Goal: Task Accomplishment & Management: Manage account settings

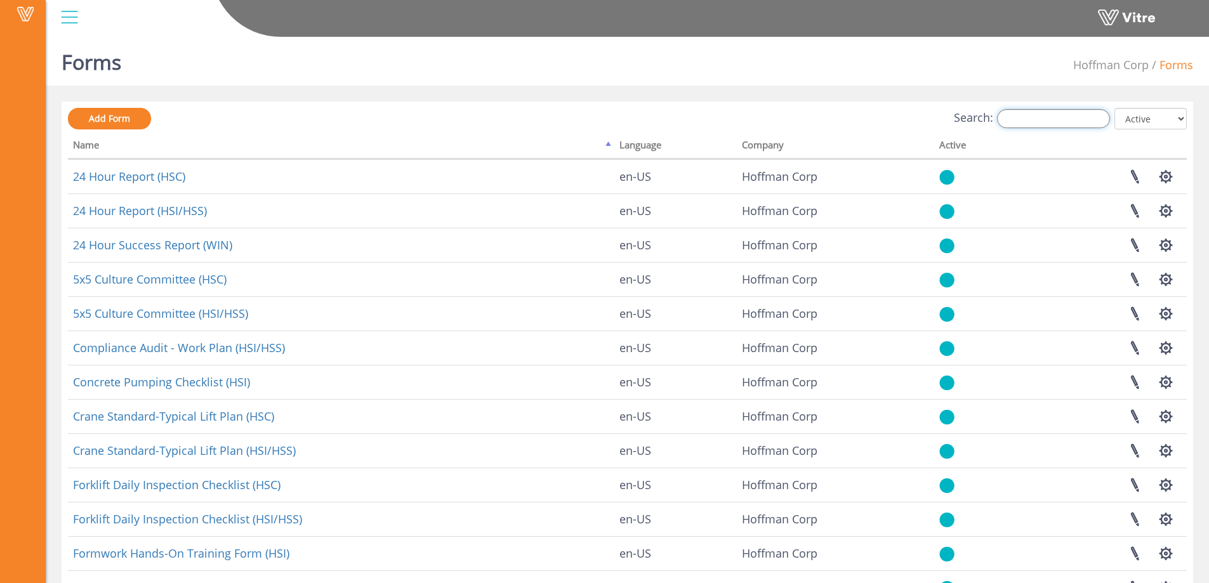
click at [1044, 120] on input "Search:" at bounding box center [1053, 118] width 113 height 19
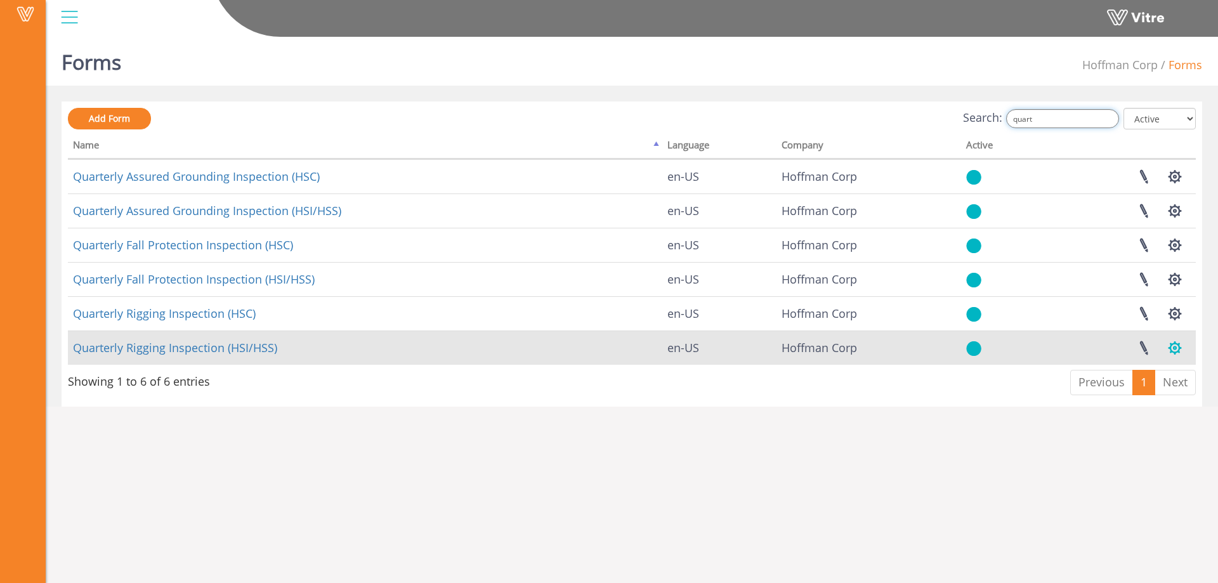
type input "quart"
click at [1174, 348] on button "button" at bounding box center [1175, 348] width 32 height 34
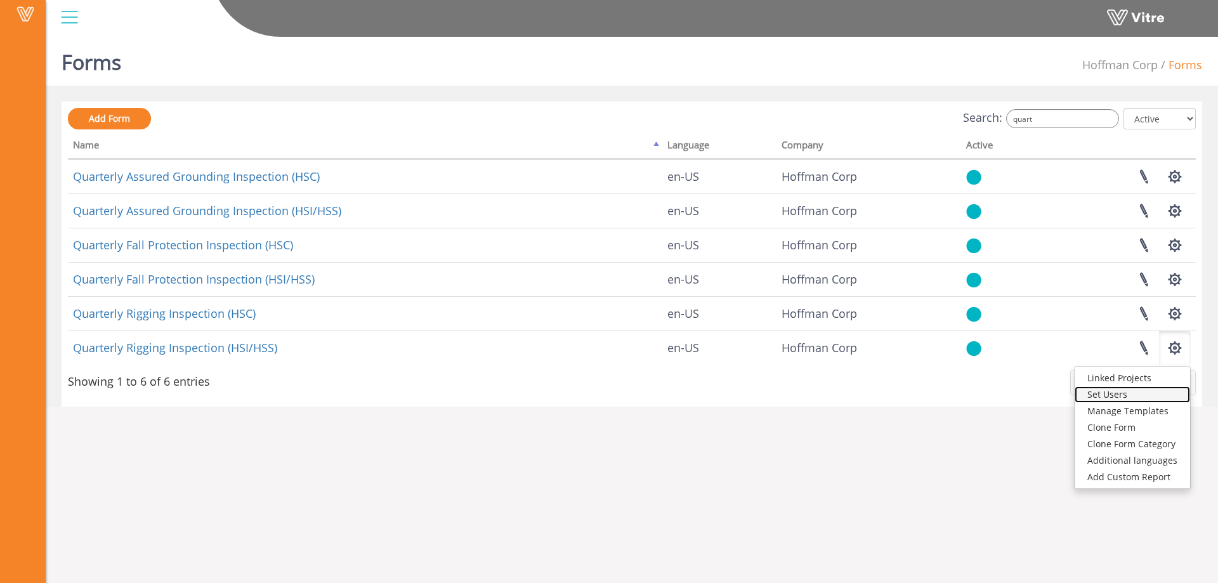
click at [1113, 393] on link "Set Users" at bounding box center [1132, 394] width 115 height 16
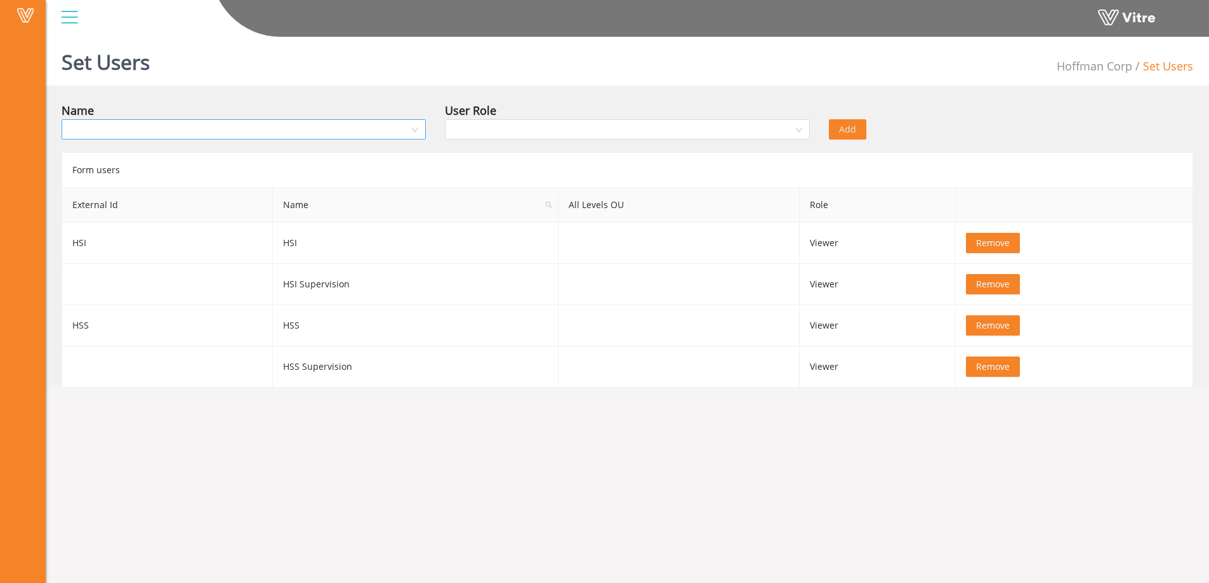
click at [233, 129] on input "search" at bounding box center [239, 129] width 340 height 19
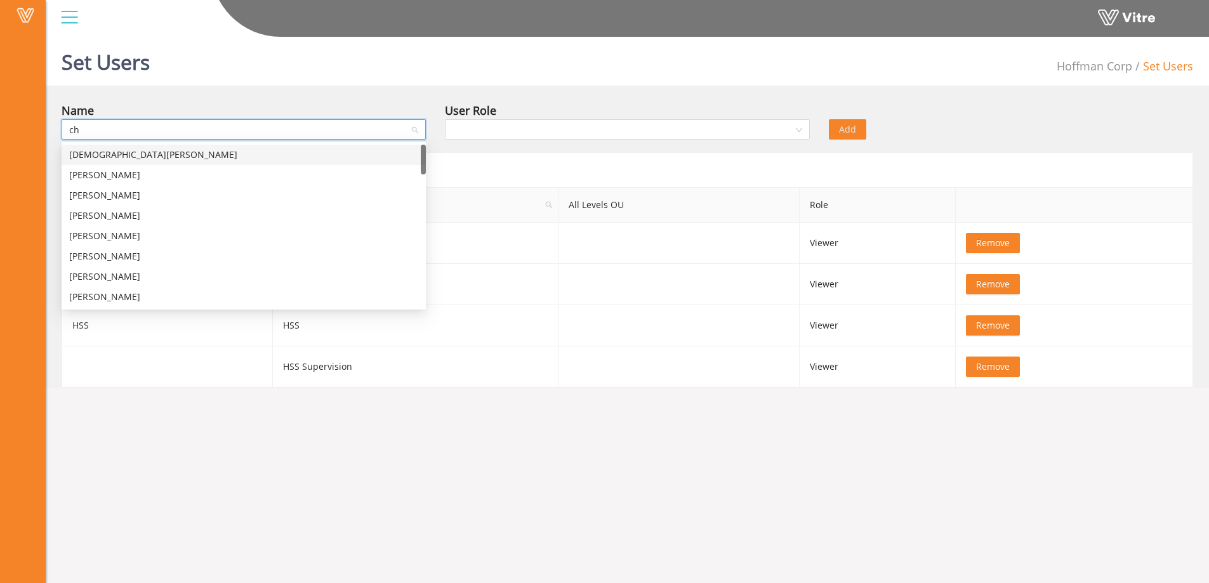
type input "chr"
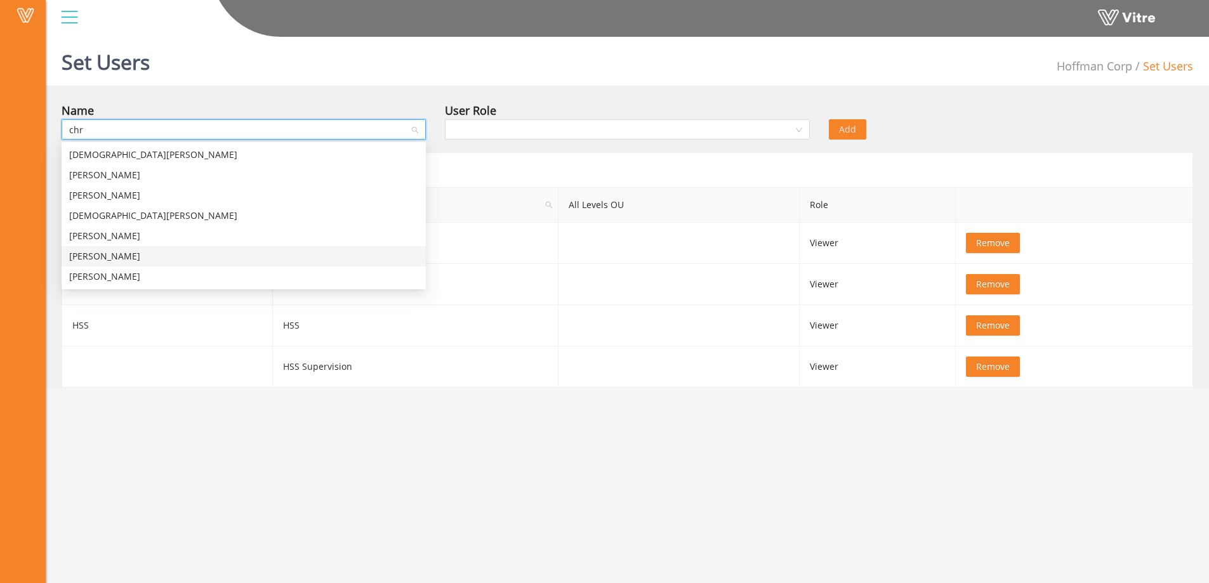
click at [116, 256] on div "Chris O'Connor" at bounding box center [243, 256] width 349 height 14
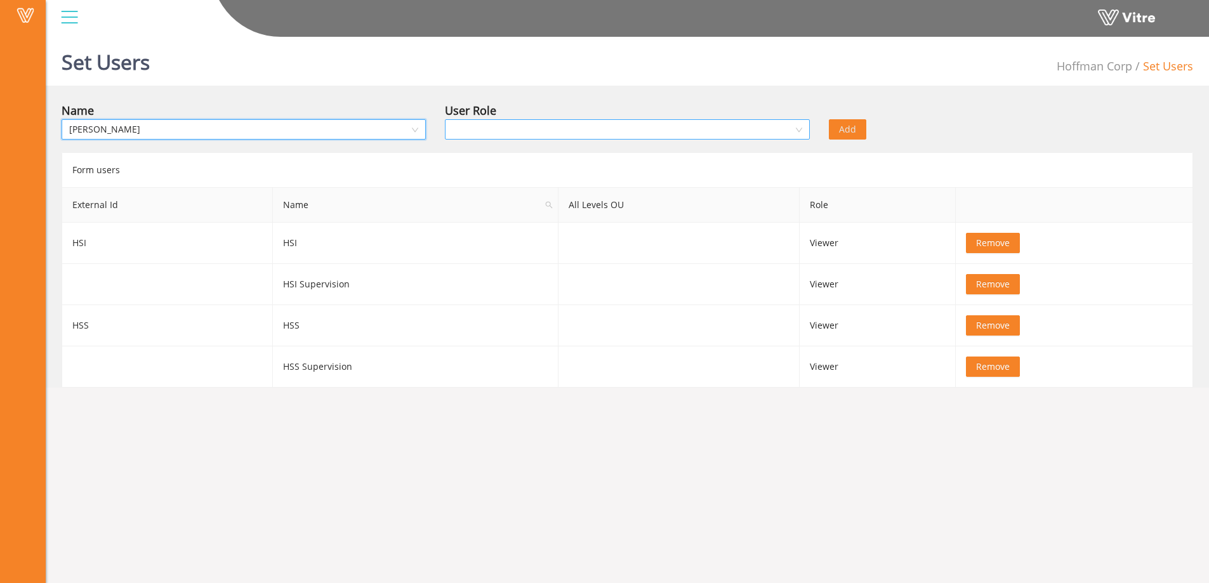
click at [549, 131] on input "search" at bounding box center [622, 129] width 340 height 19
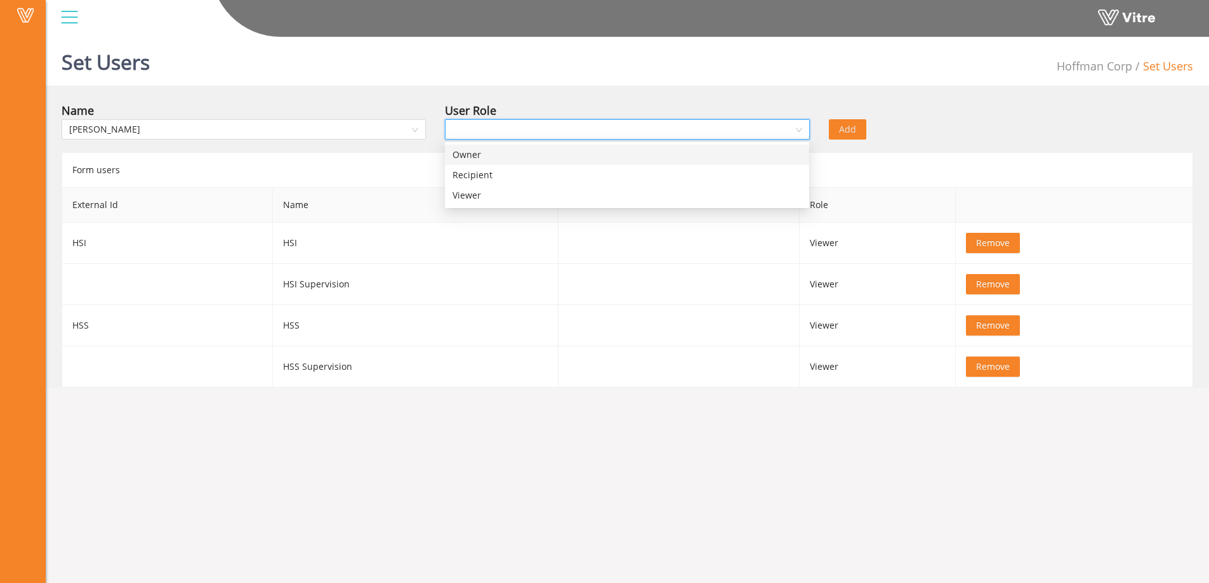
click at [478, 159] on div "Owner" at bounding box center [626, 155] width 349 height 14
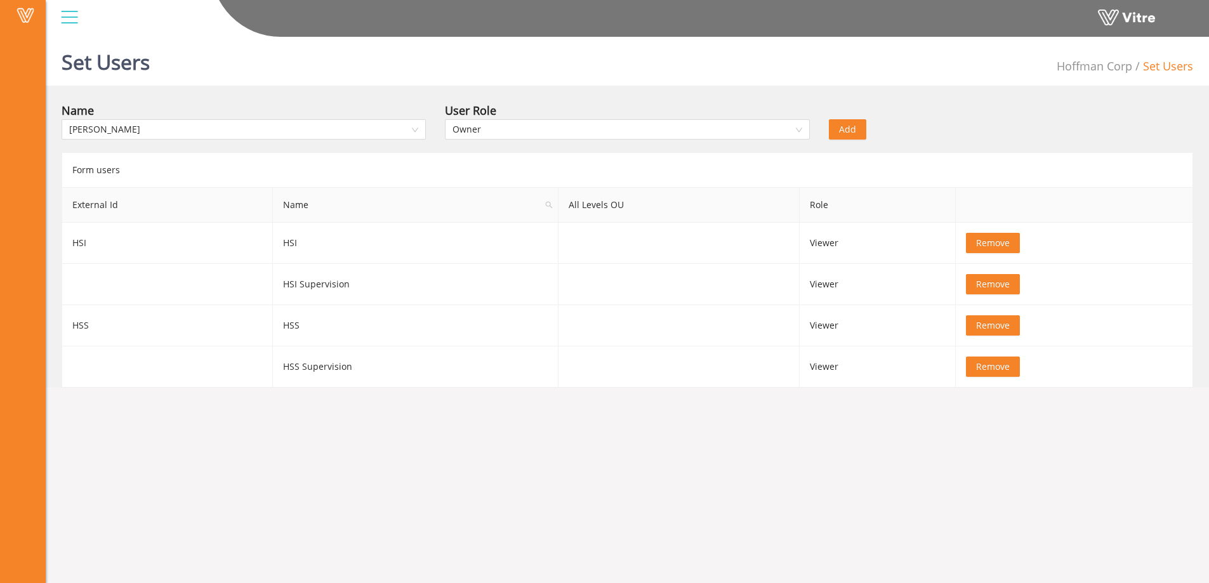
click at [842, 131] on span "Add" at bounding box center [847, 129] width 17 height 14
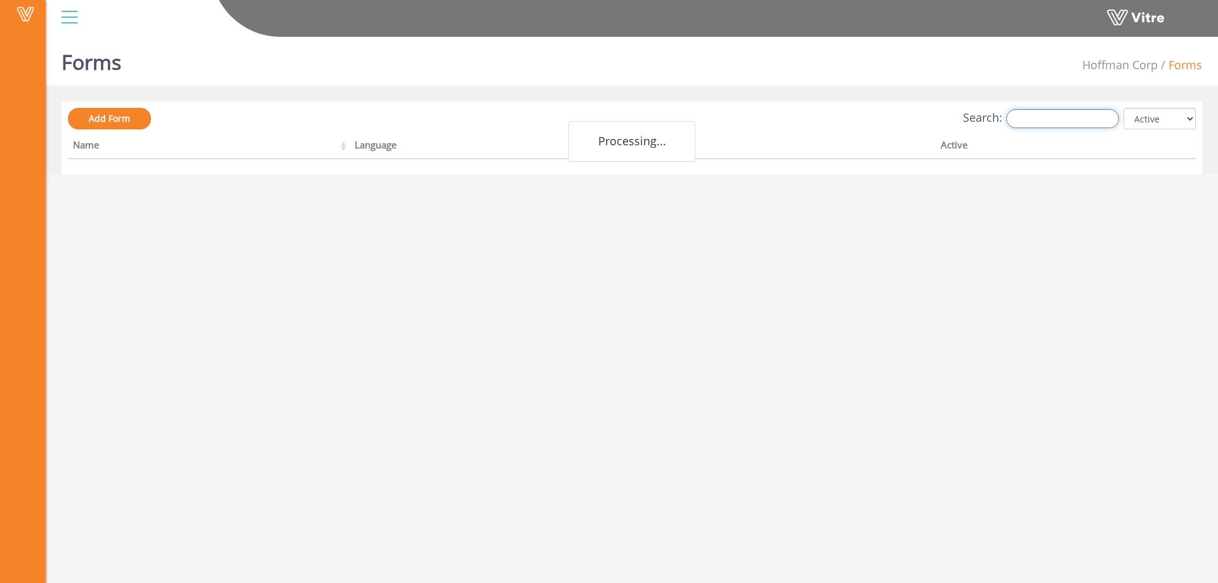
click at [1035, 121] on input "Search:" at bounding box center [1062, 118] width 113 height 19
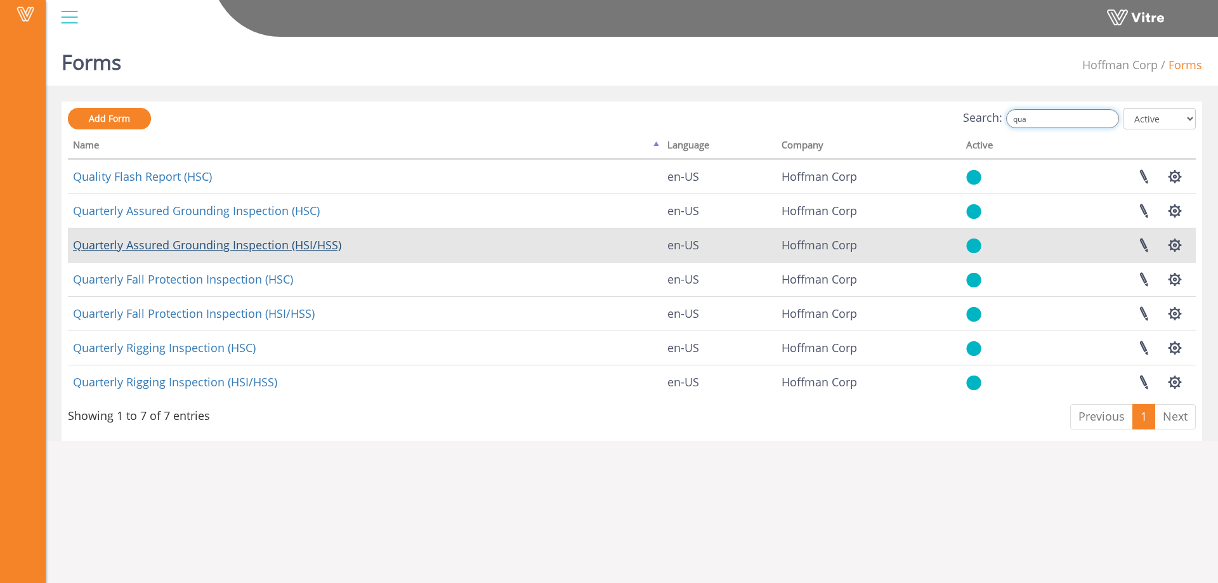
type input "qua"
click at [264, 244] on link "Quarterly Assured Grounding Inspection (HSI/HSS)" at bounding box center [207, 244] width 268 height 15
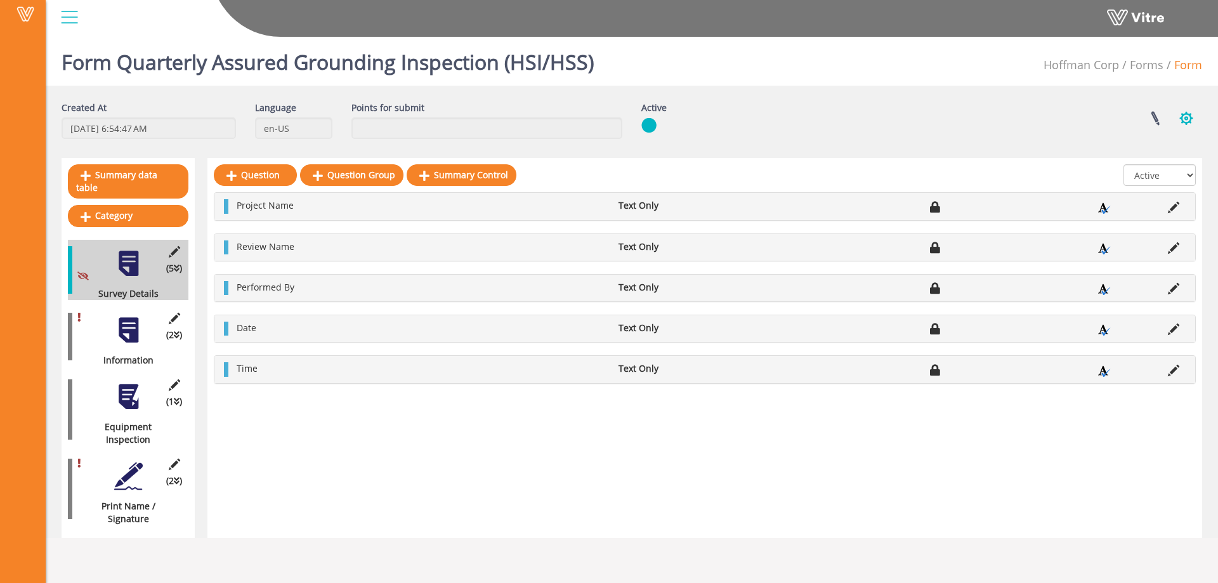
click at [1188, 122] on button "button" at bounding box center [1186, 119] width 32 height 34
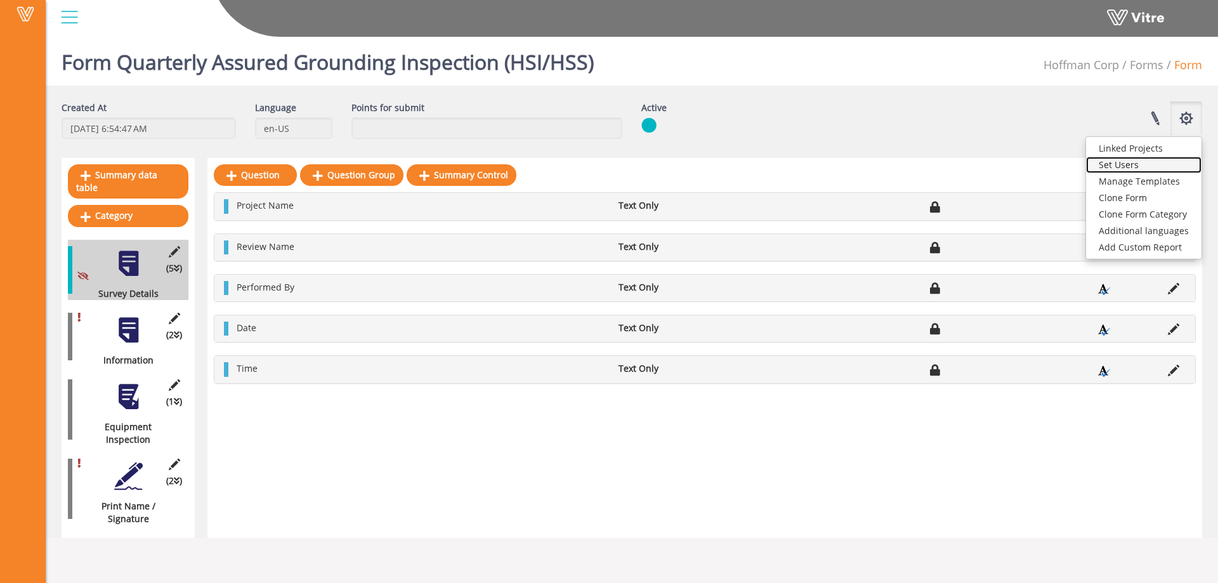
click at [1137, 162] on link "Set Users" at bounding box center [1143, 165] width 115 height 16
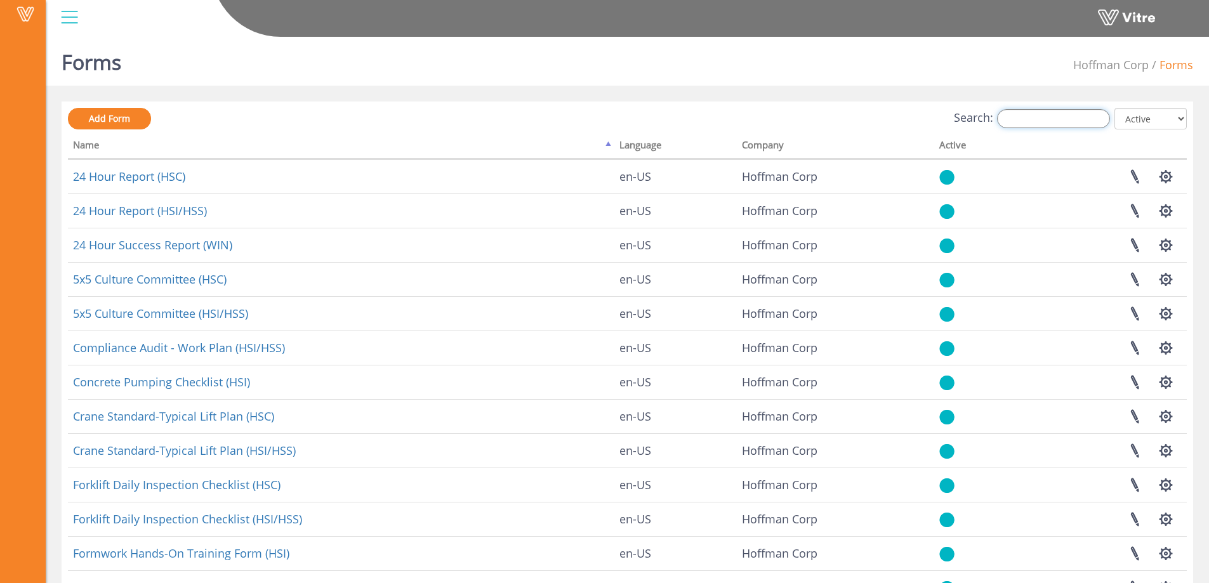
click at [1033, 122] on input "Search:" at bounding box center [1053, 118] width 113 height 19
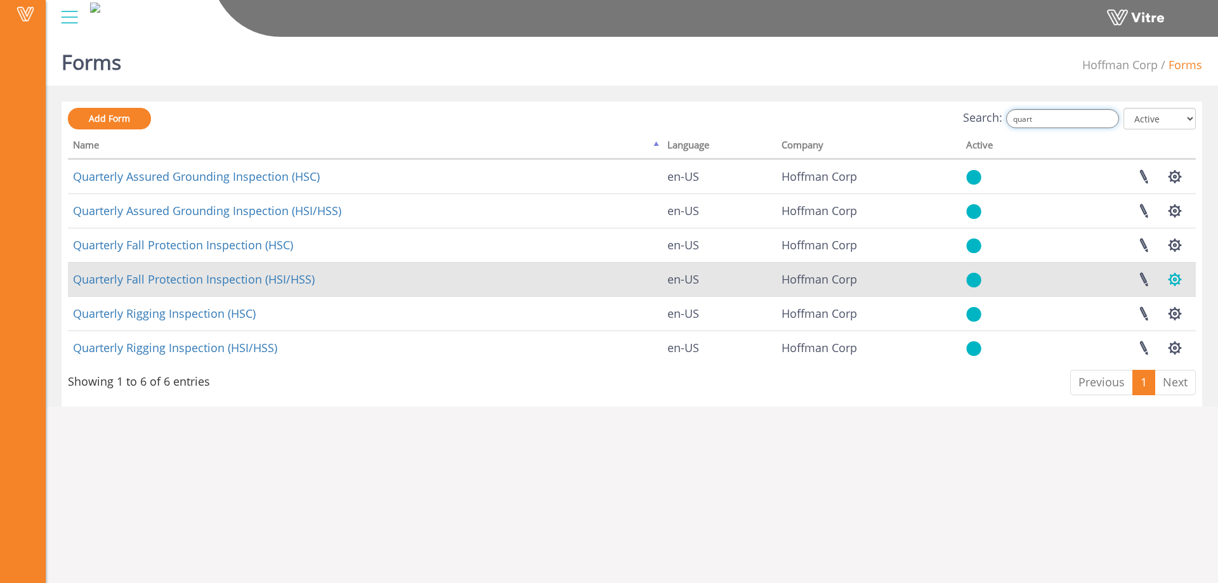
type input "quart"
click at [1180, 281] on button "button" at bounding box center [1175, 280] width 32 height 34
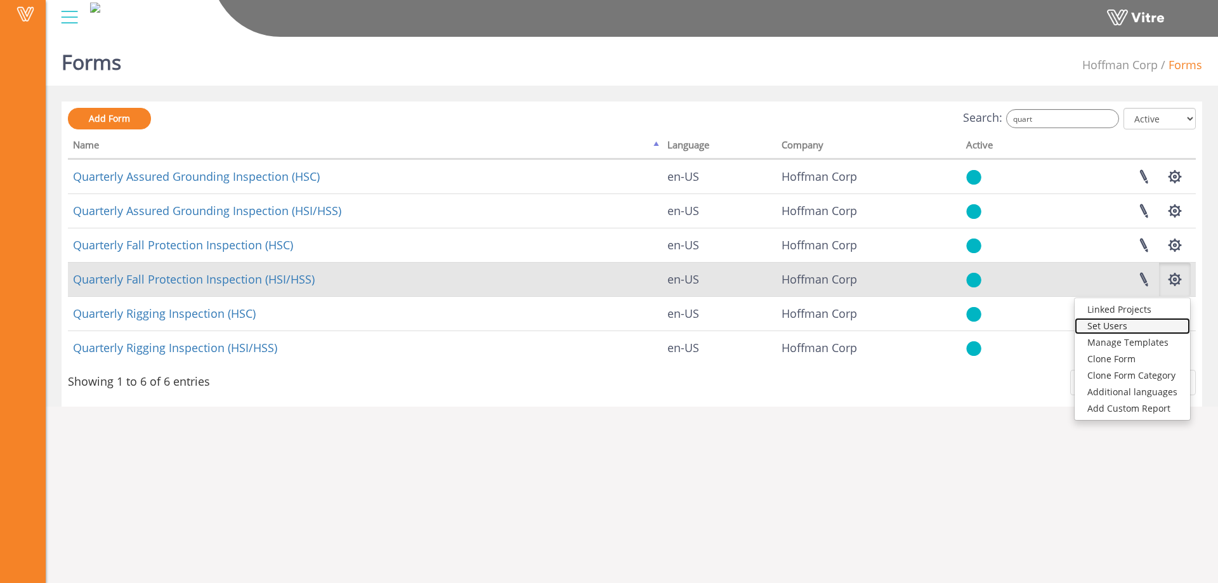
click at [1120, 322] on link "Set Users" at bounding box center [1132, 326] width 115 height 16
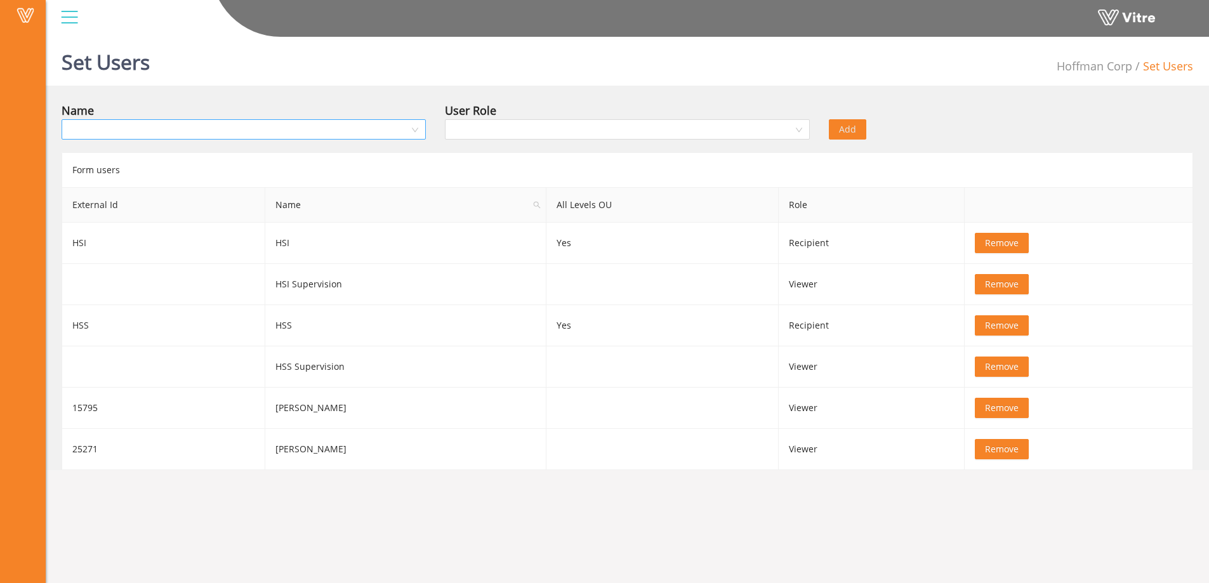
click at [263, 128] on input "search" at bounding box center [239, 129] width 340 height 19
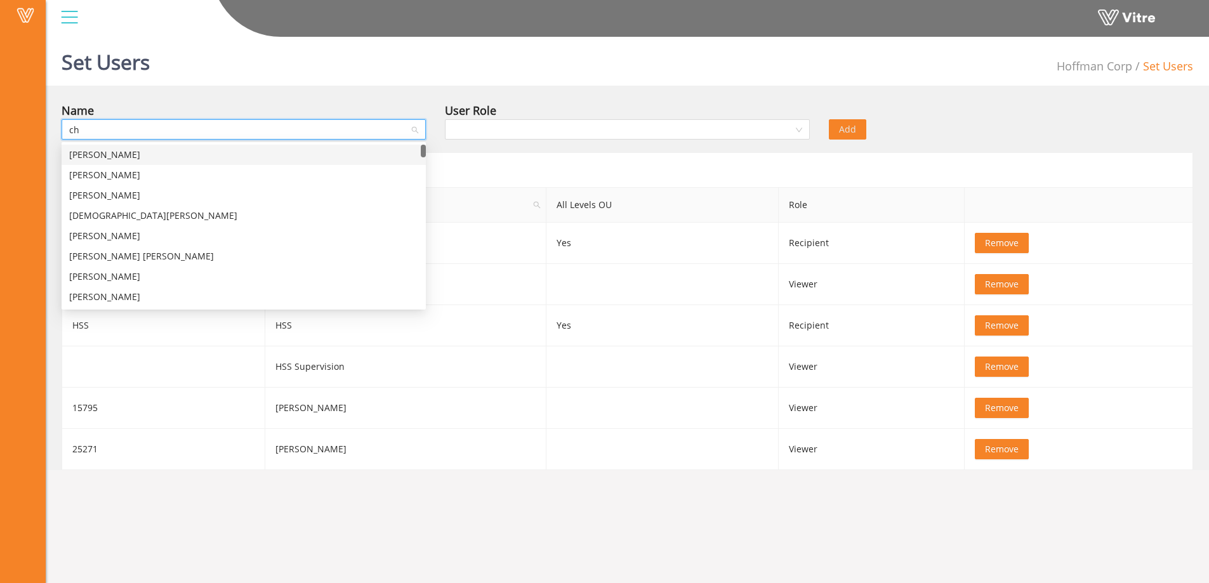
type input "chr"
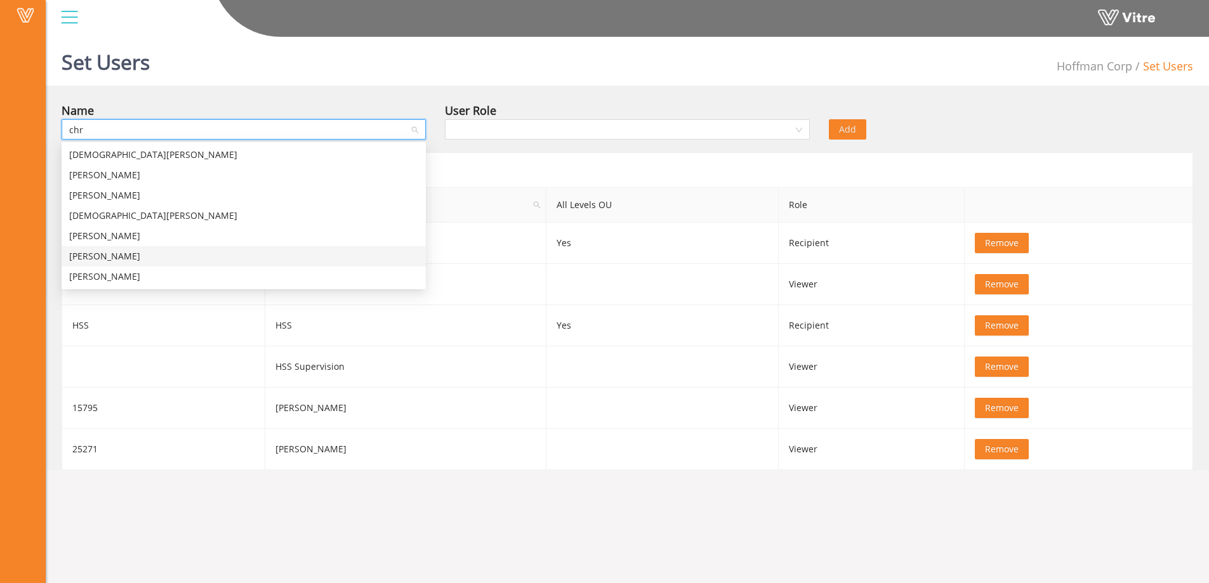
click at [96, 255] on div "Chris O'Connor" at bounding box center [243, 256] width 349 height 14
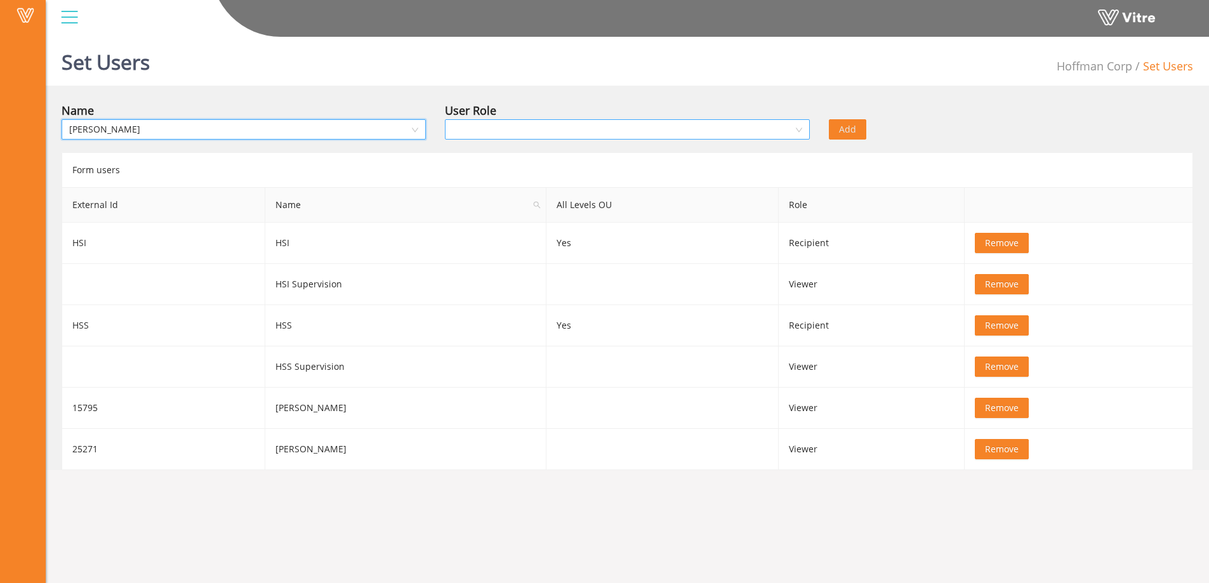
click at [525, 127] on input "search" at bounding box center [622, 129] width 340 height 19
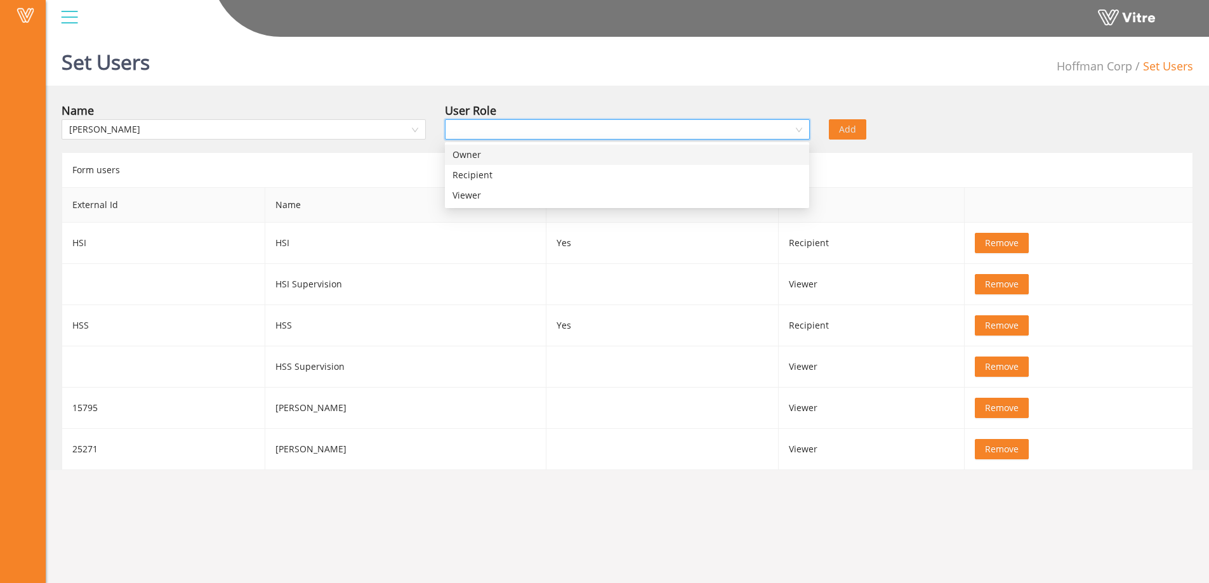
click at [476, 150] on div "Owner" at bounding box center [626, 155] width 349 height 14
click at [853, 129] on span "Add" at bounding box center [847, 129] width 17 height 14
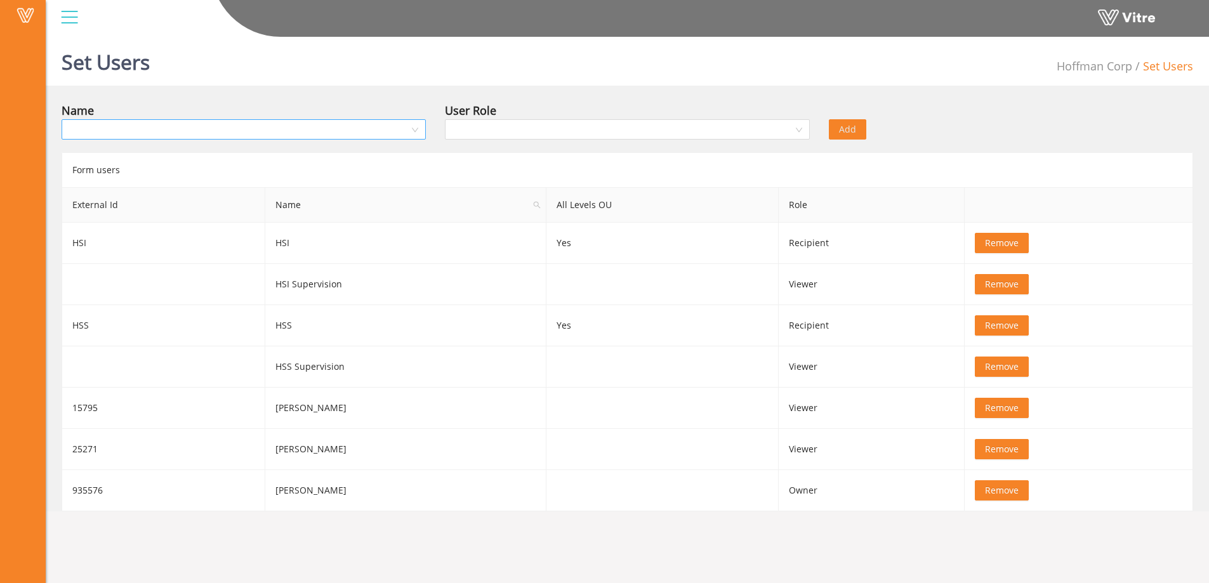
click at [188, 133] on input "search" at bounding box center [239, 129] width 340 height 19
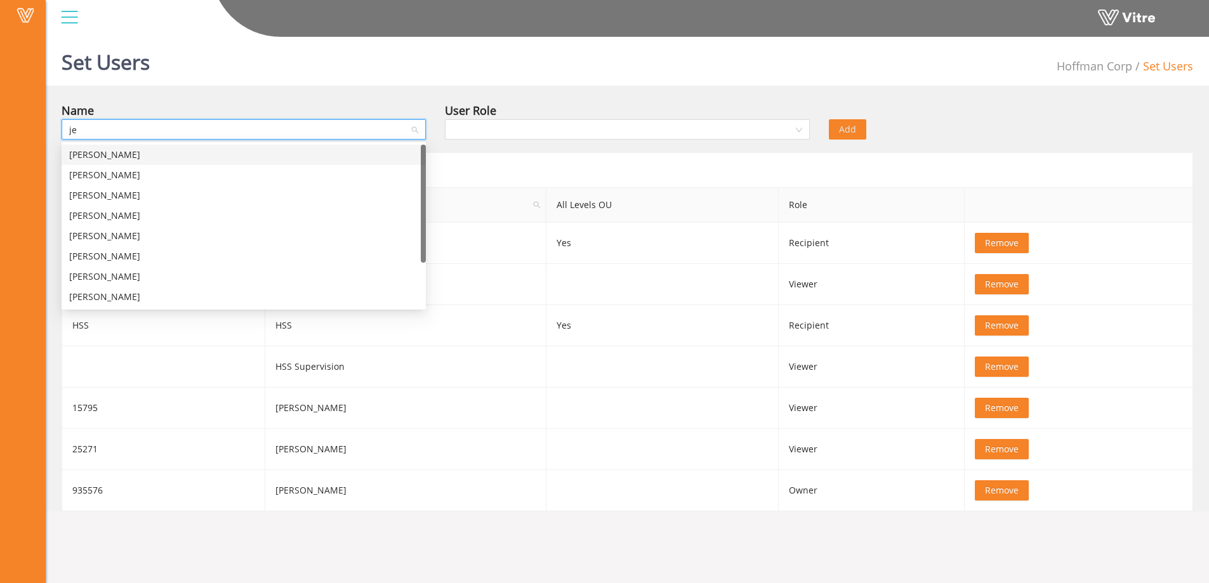
type input "jes"
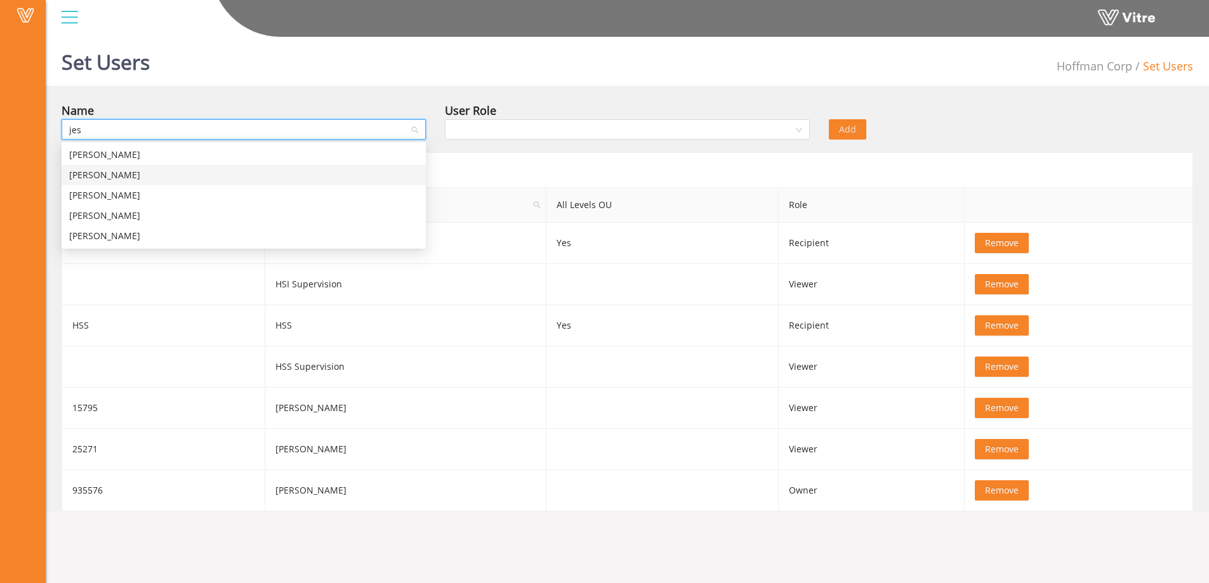
click at [127, 175] on div "Jesus Rodriguez" at bounding box center [243, 175] width 349 height 14
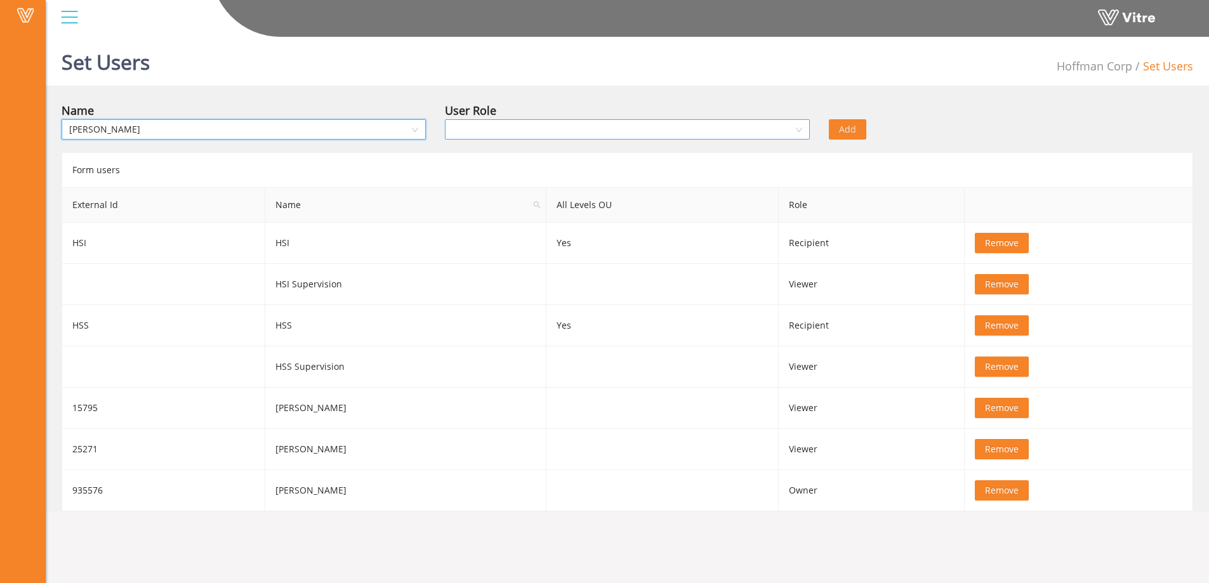
click at [535, 130] on input "search" at bounding box center [622, 129] width 340 height 19
click at [480, 196] on div "Viewer" at bounding box center [626, 195] width 349 height 14
click at [844, 133] on span "Add" at bounding box center [847, 129] width 17 height 14
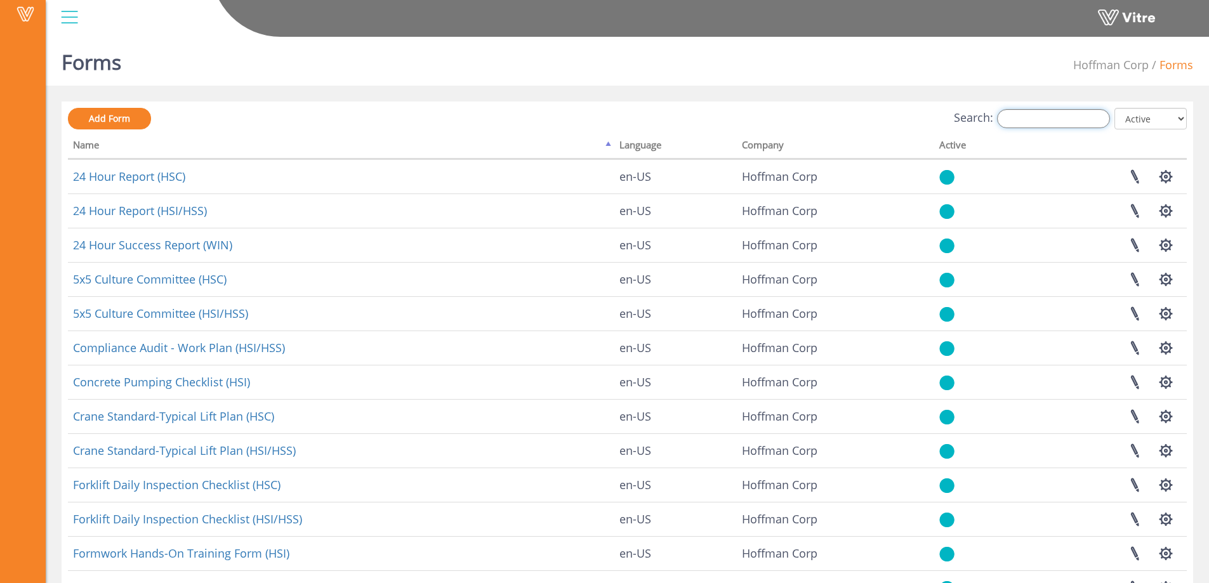
click at [1037, 117] on input "Search:" at bounding box center [1053, 118] width 113 height 19
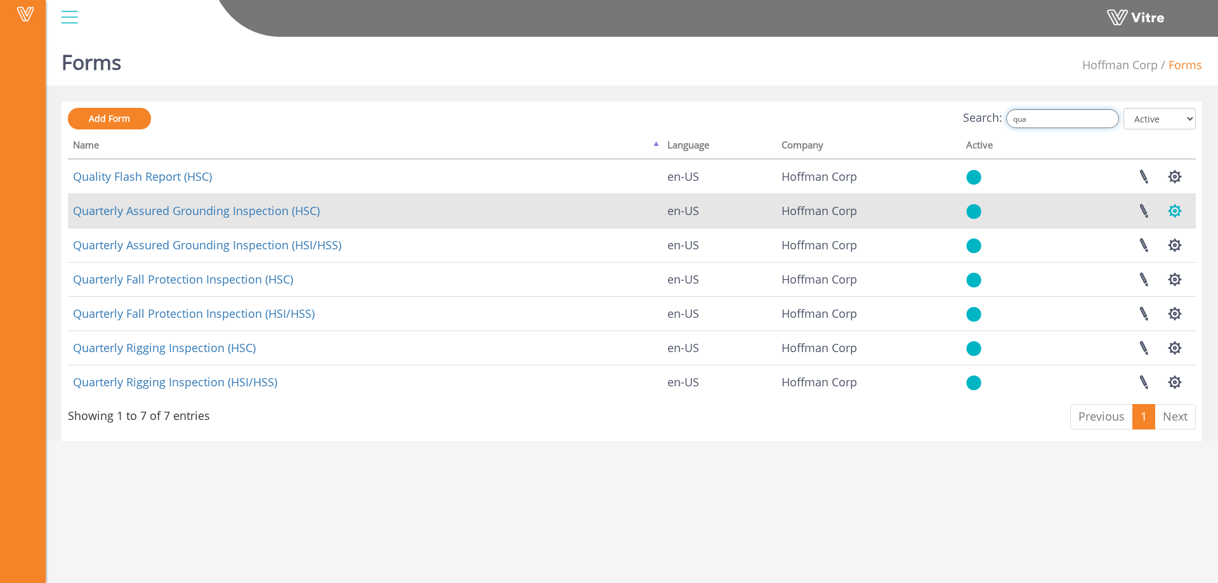
type input "qua"
click at [1174, 211] on button "button" at bounding box center [1175, 211] width 32 height 34
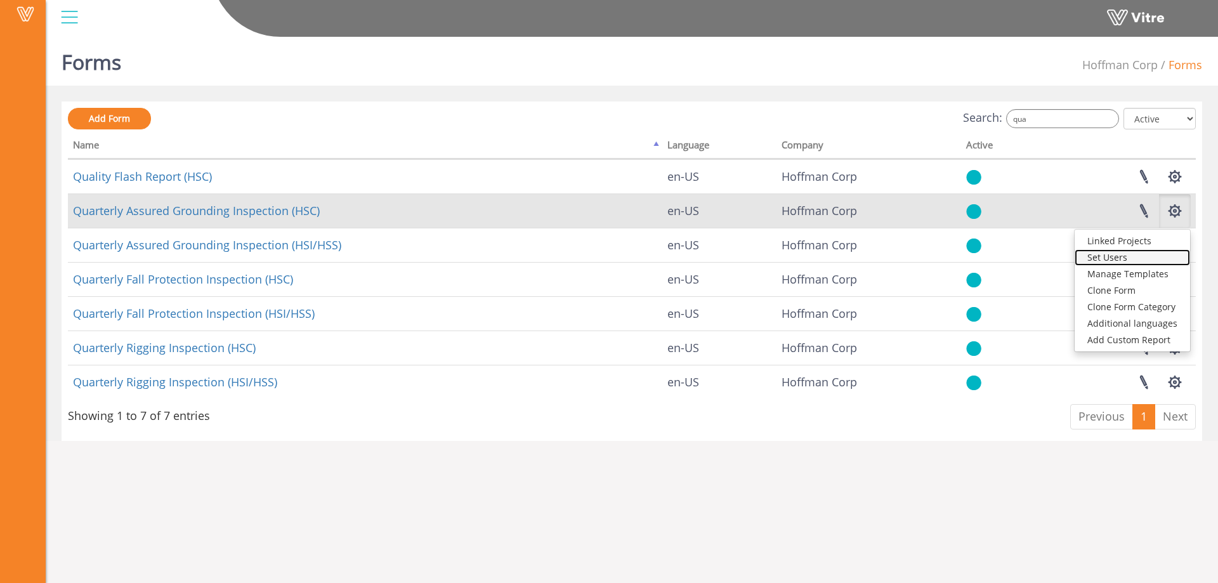
click at [1123, 258] on link "Set Users" at bounding box center [1132, 257] width 115 height 16
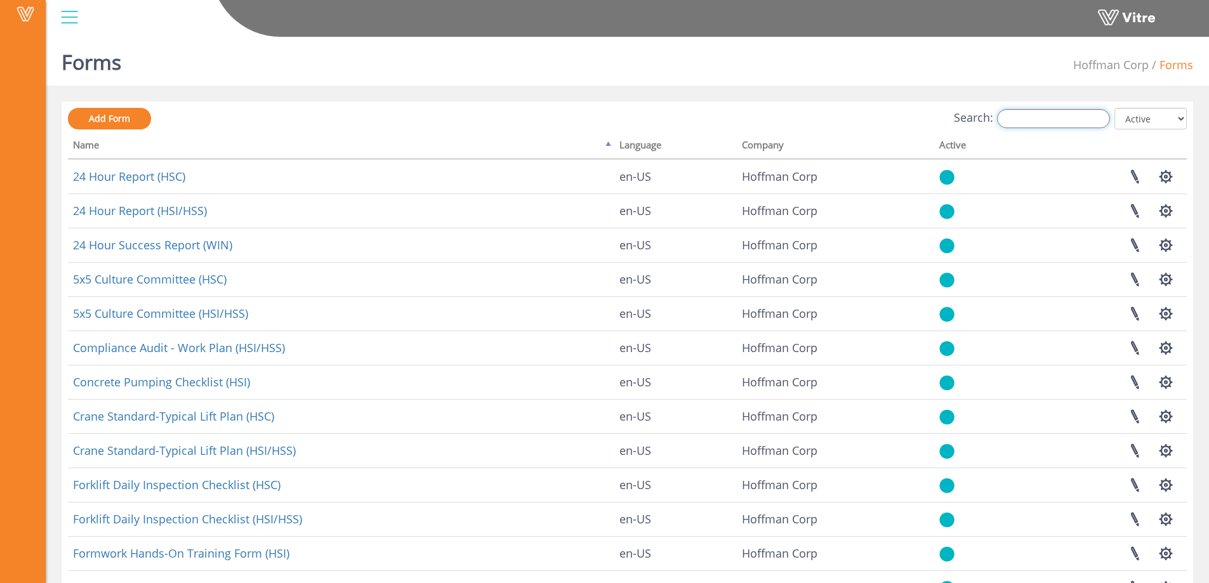
click at [1028, 115] on input "Search:" at bounding box center [1053, 118] width 113 height 19
drag, startPoint x: 1052, startPoint y: 117, endPoint x: 1003, endPoint y: 119, distance: 48.9
click at [1003, 119] on label "Search: quarter" at bounding box center [1032, 118] width 156 height 19
type input "quarter"
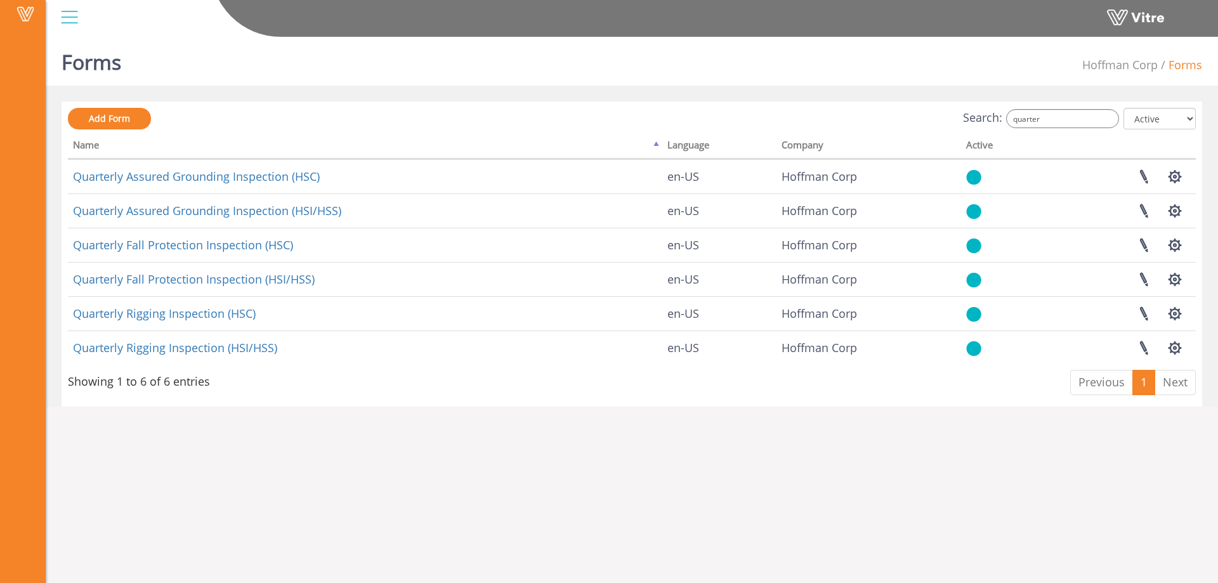
click at [1095, 141] on th at bounding box center [1117, 147] width 157 height 24
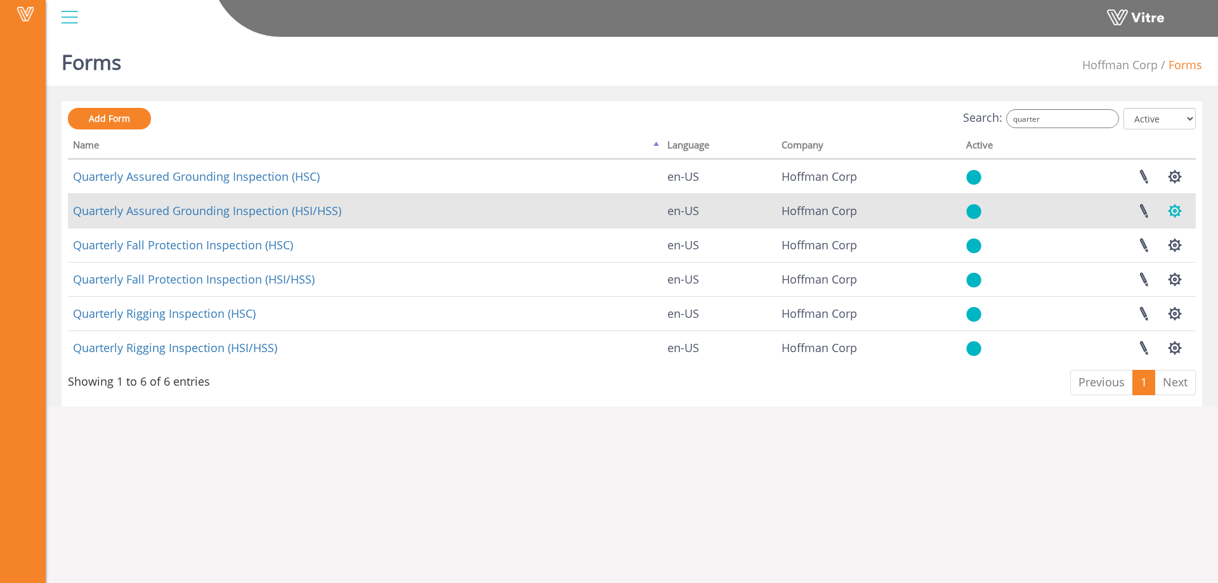
click at [1175, 209] on button "button" at bounding box center [1175, 211] width 32 height 34
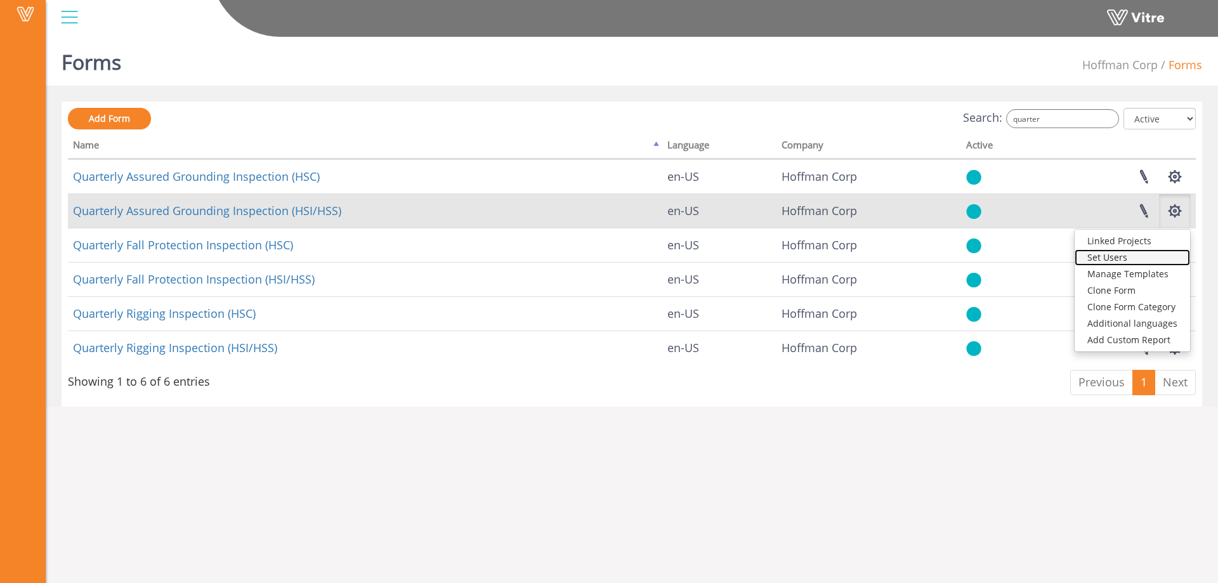
click at [1130, 259] on link "Set Users" at bounding box center [1132, 257] width 115 height 16
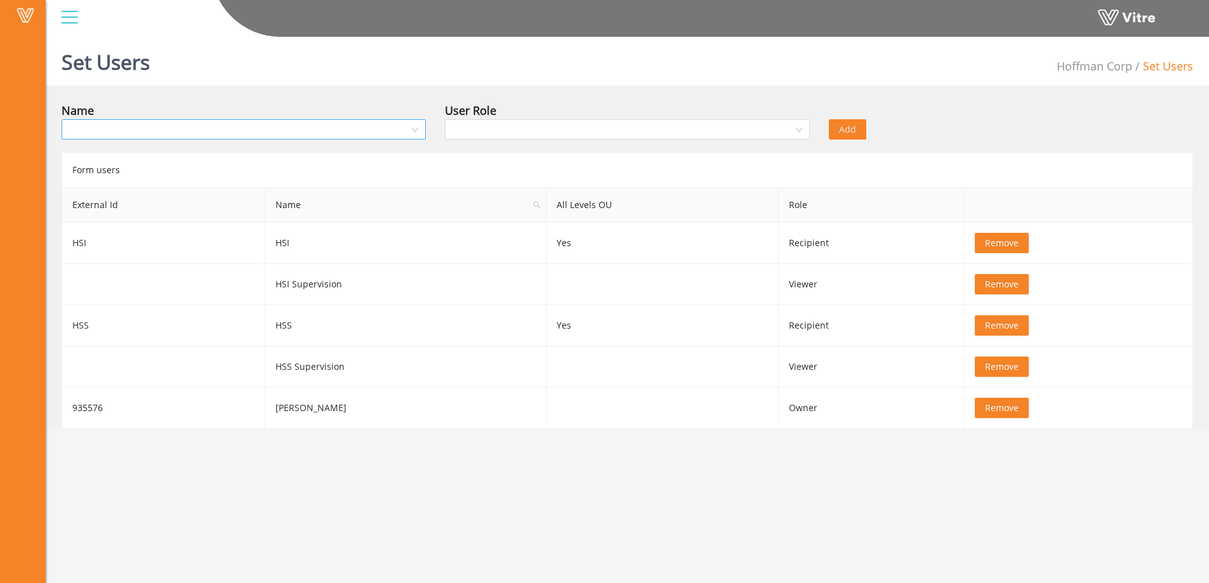
click at [244, 131] on input "search" at bounding box center [239, 129] width 340 height 19
type input "rock"
click at [133, 157] on div "[PERSON_NAME]" at bounding box center [243, 155] width 349 height 14
click at [494, 134] on input "search" at bounding box center [622, 129] width 340 height 19
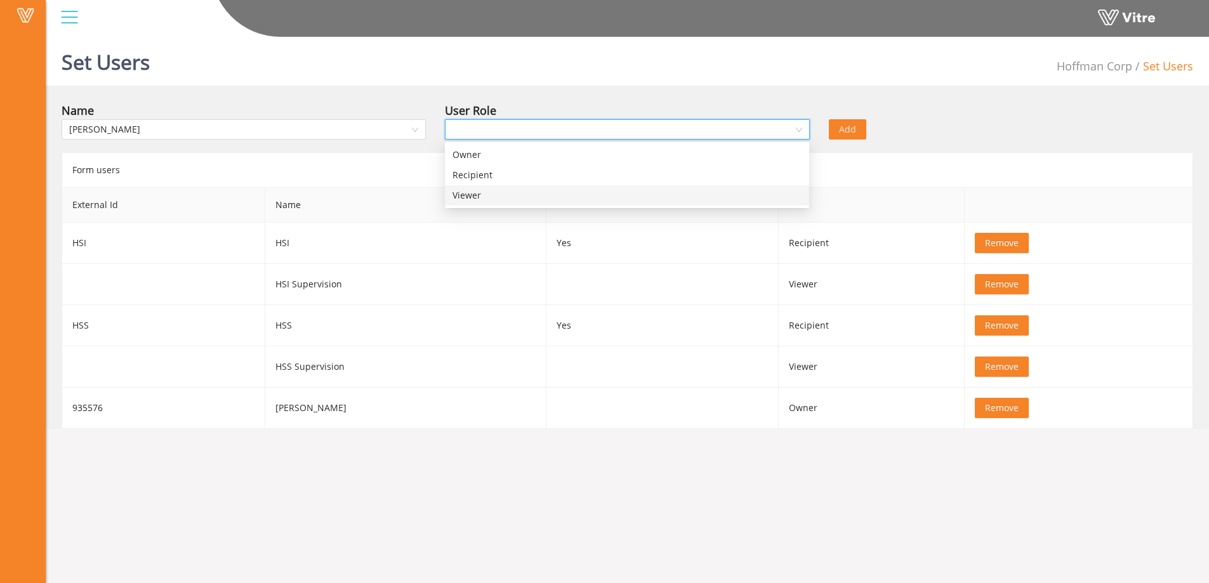
click at [469, 195] on div "Viewer" at bounding box center [626, 195] width 349 height 14
click at [839, 131] on span "Add" at bounding box center [847, 129] width 17 height 14
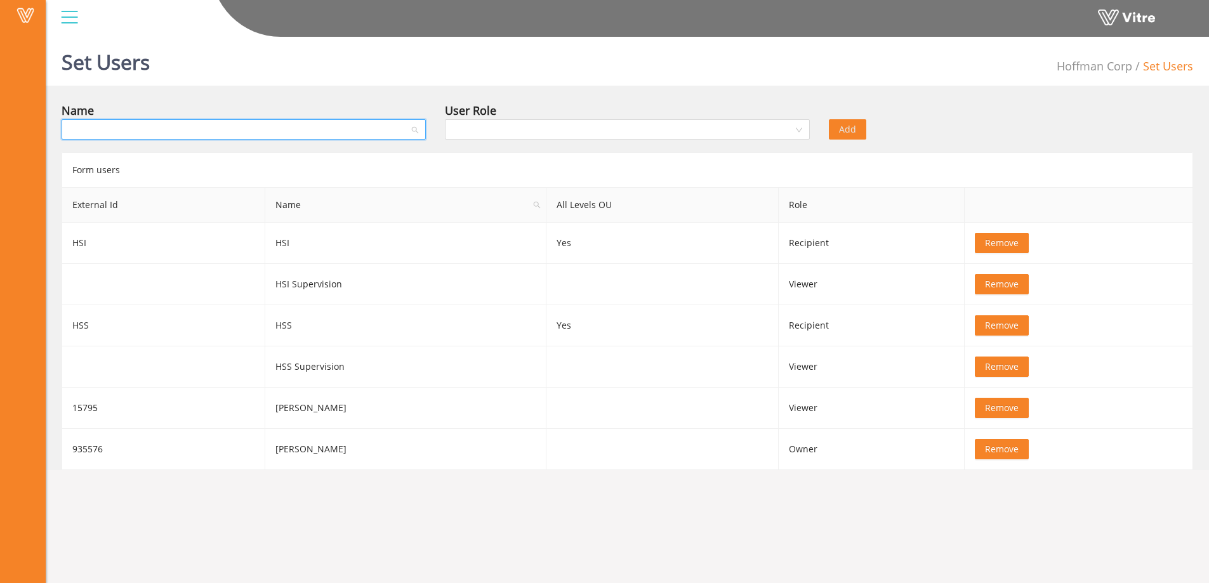
click at [264, 134] on input "search" at bounding box center [239, 129] width 340 height 19
type input "[DEMOGRAPHIC_DATA]"
click at [141, 152] on div "[PERSON_NAME]" at bounding box center [243, 155] width 349 height 14
click at [499, 128] on input "search" at bounding box center [622, 129] width 340 height 19
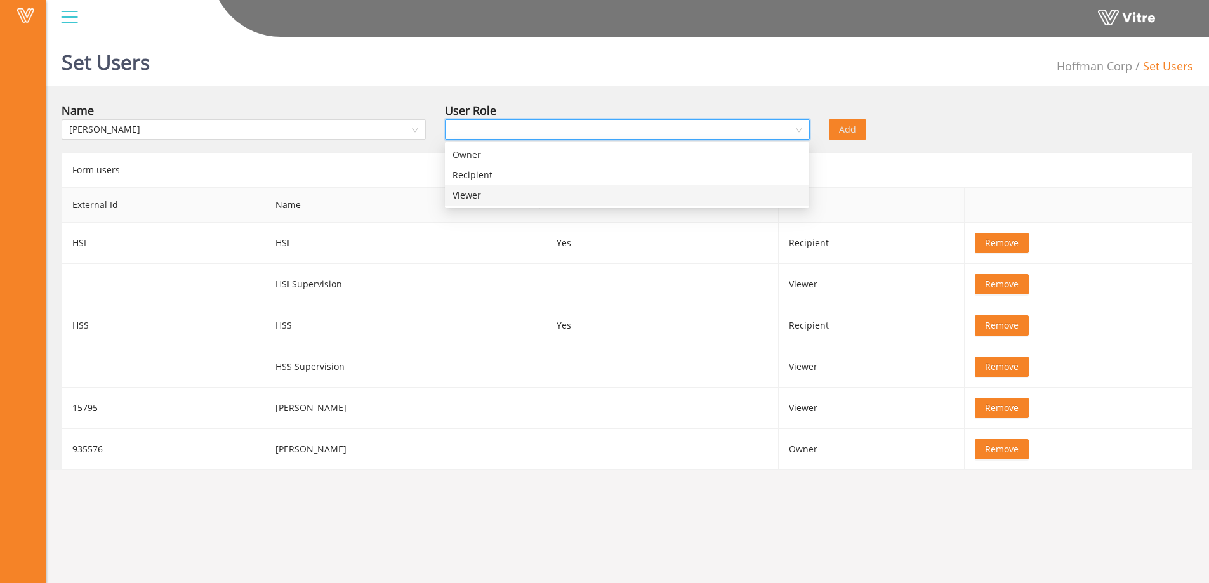
click at [469, 196] on div "Viewer" at bounding box center [626, 195] width 349 height 14
click at [859, 128] on button "Add" at bounding box center [847, 129] width 37 height 20
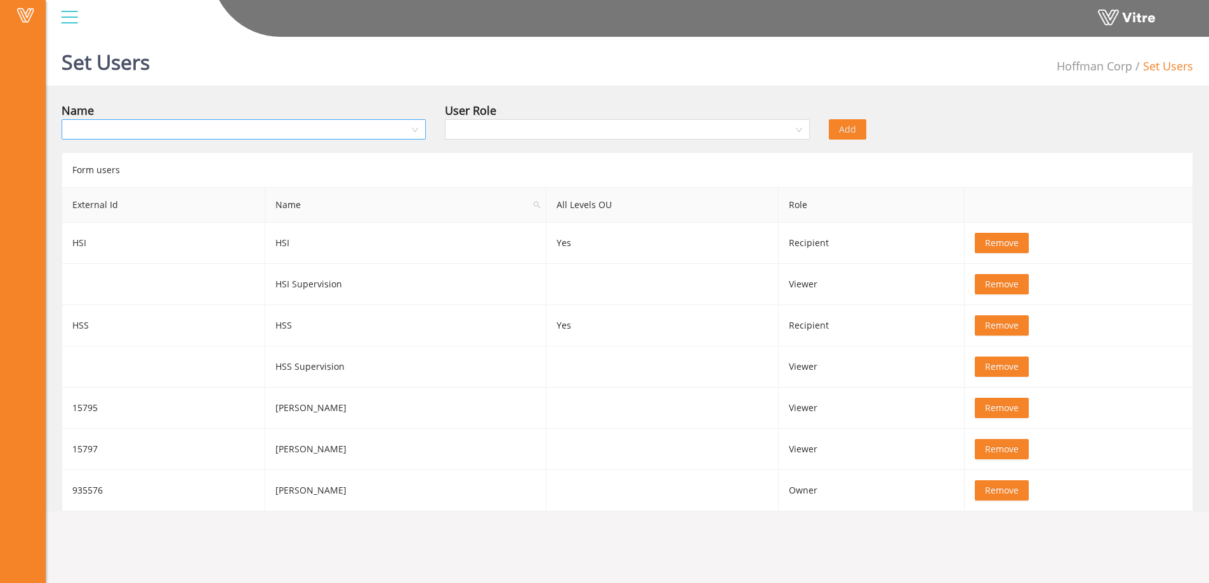
click at [133, 131] on input "search" at bounding box center [239, 129] width 340 height 19
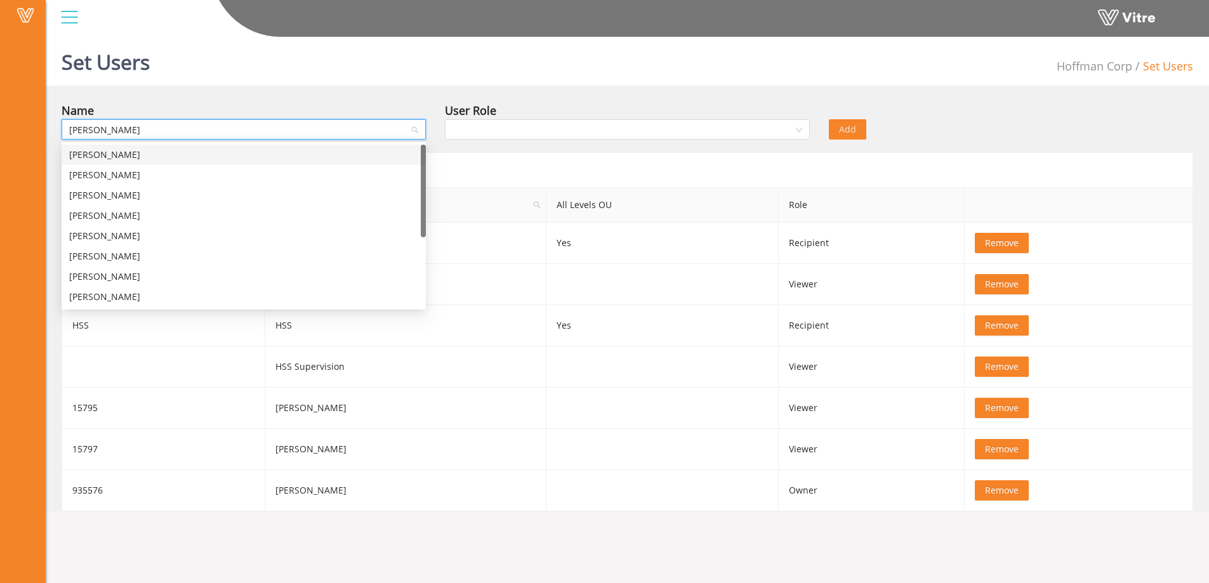
type input "jose"
click at [100, 295] on div "Jose Yanez" at bounding box center [243, 297] width 349 height 14
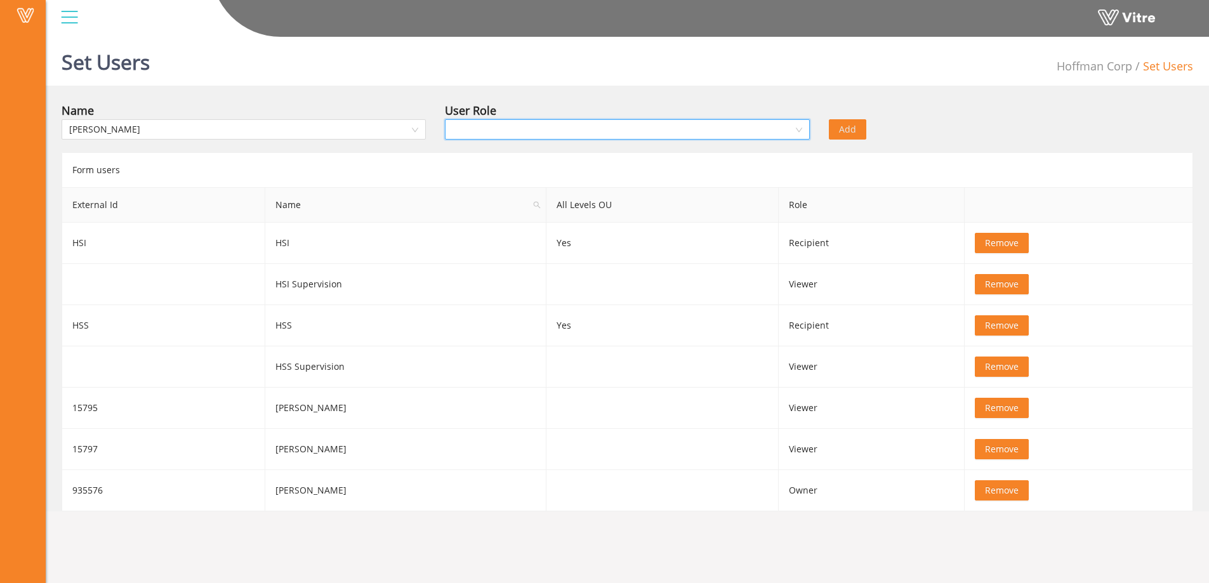
click at [608, 137] on input "search" at bounding box center [622, 129] width 340 height 19
click at [477, 197] on div "Viewer" at bounding box center [626, 195] width 349 height 14
click at [860, 130] on button "Add" at bounding box center [847, 129] width 37 height 20
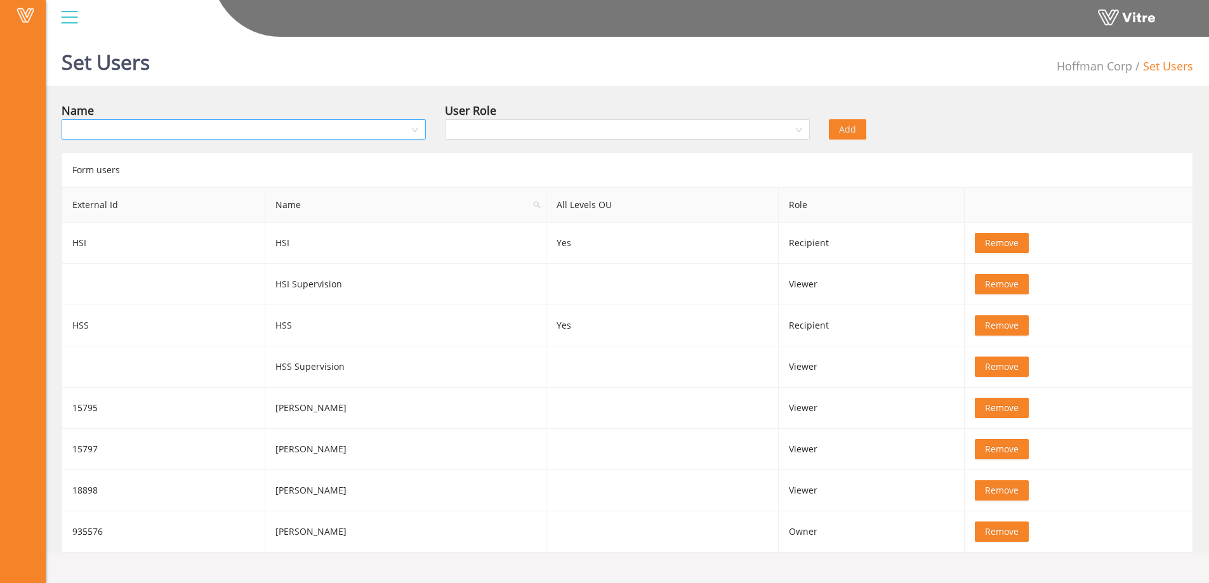
click at [233, 131] on input "search" at bounding box center [239, 129] width 340 height 19
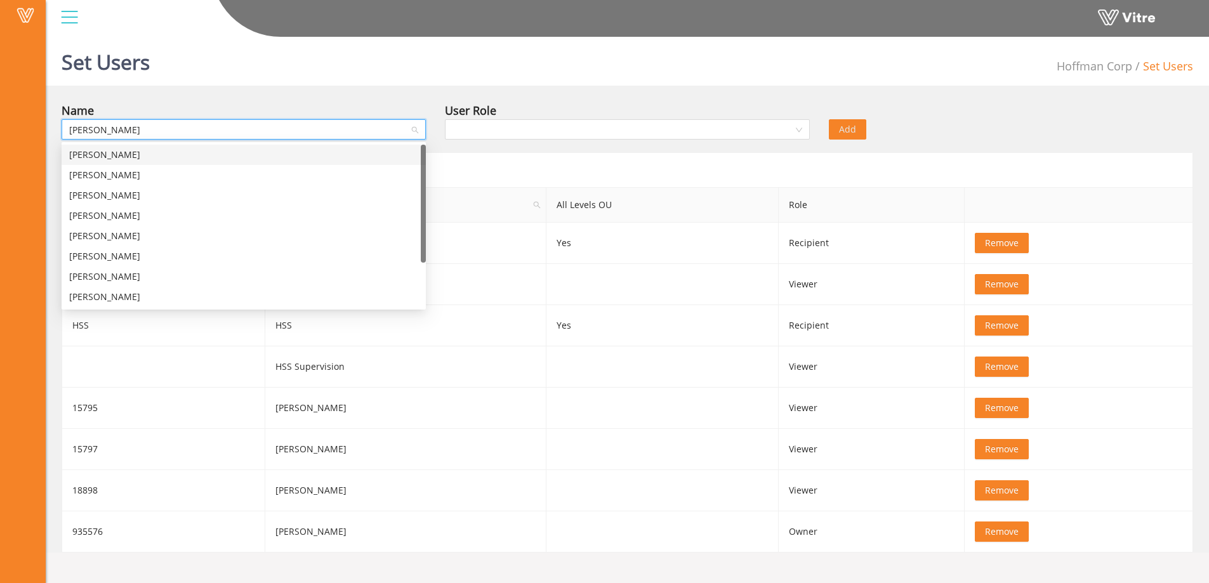
type input "danie"
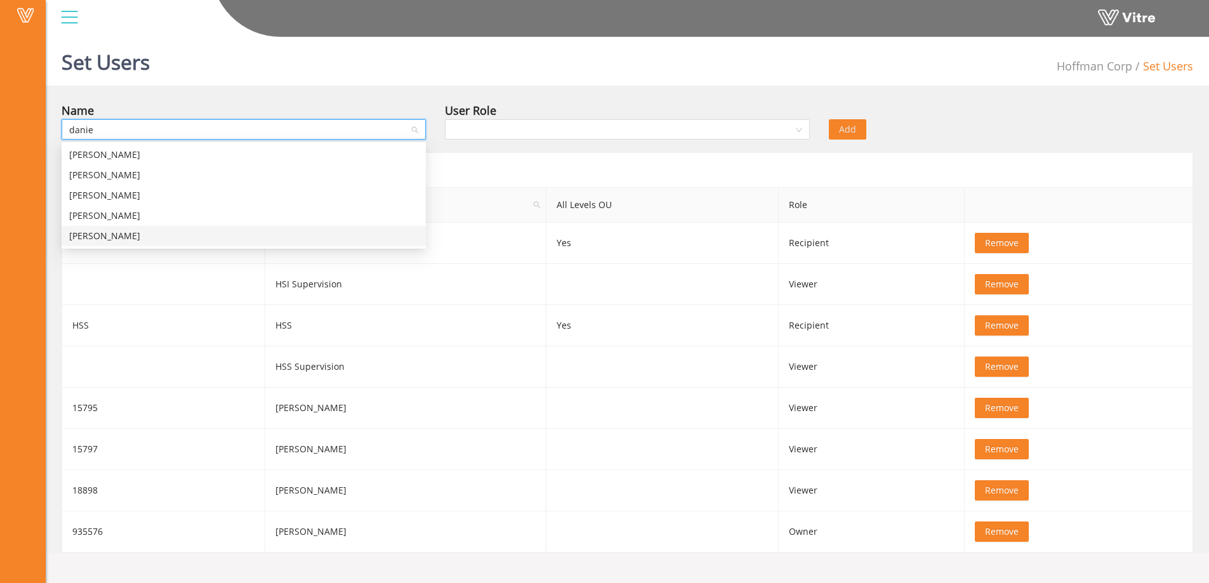
click at [123, 239] on div "Daniel Valenzuela" at bounding box center [243, 236] width 349 height 14
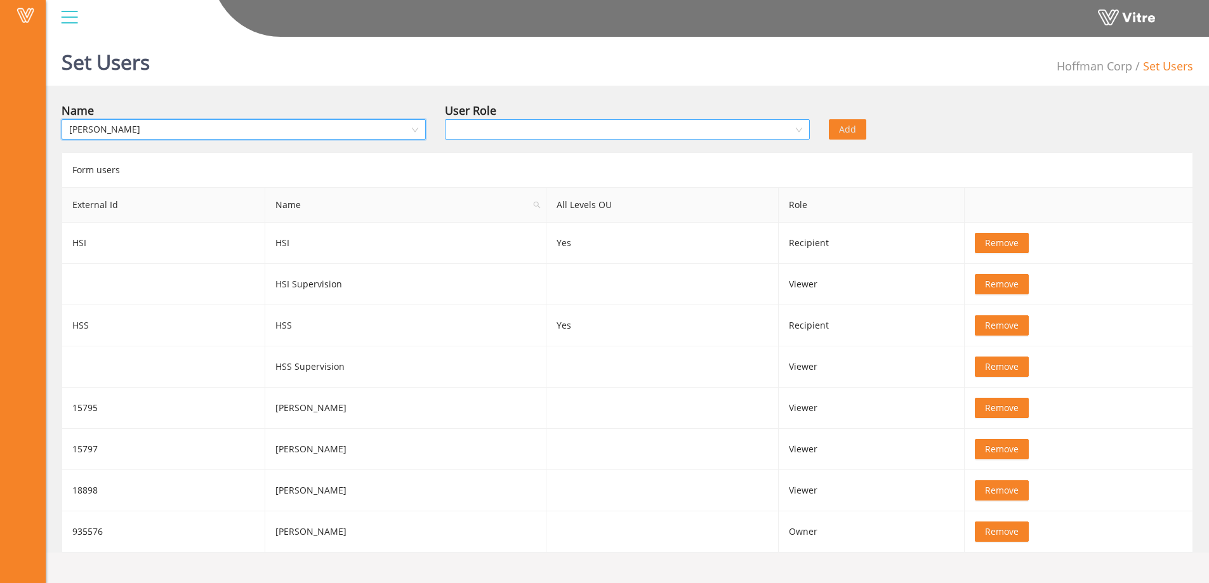
click at [584, 135] on input "search" at bounding box center [622, 129] width 340 height 19
click at [482, 198] on div "Viewer" at bounding box center [626, 195] width 349 height 14
click at [837, 133] on button "Add" at bounding box center [847, 129] width 37 height 20
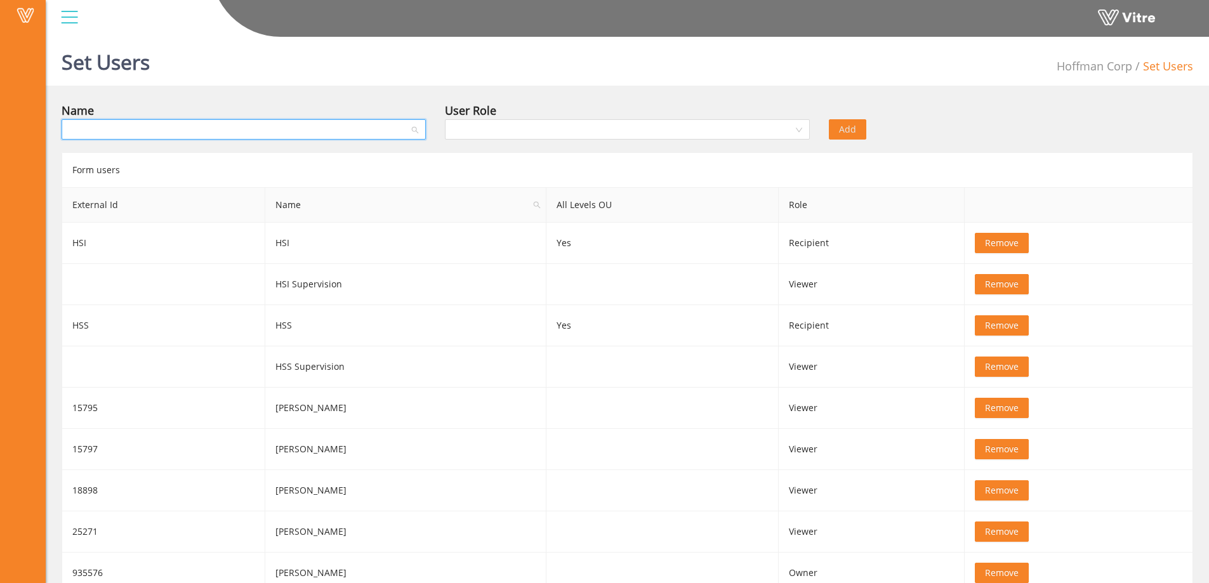
click at [175, 133] on input "search" at bounding box center [239, 129] width 340 height 19
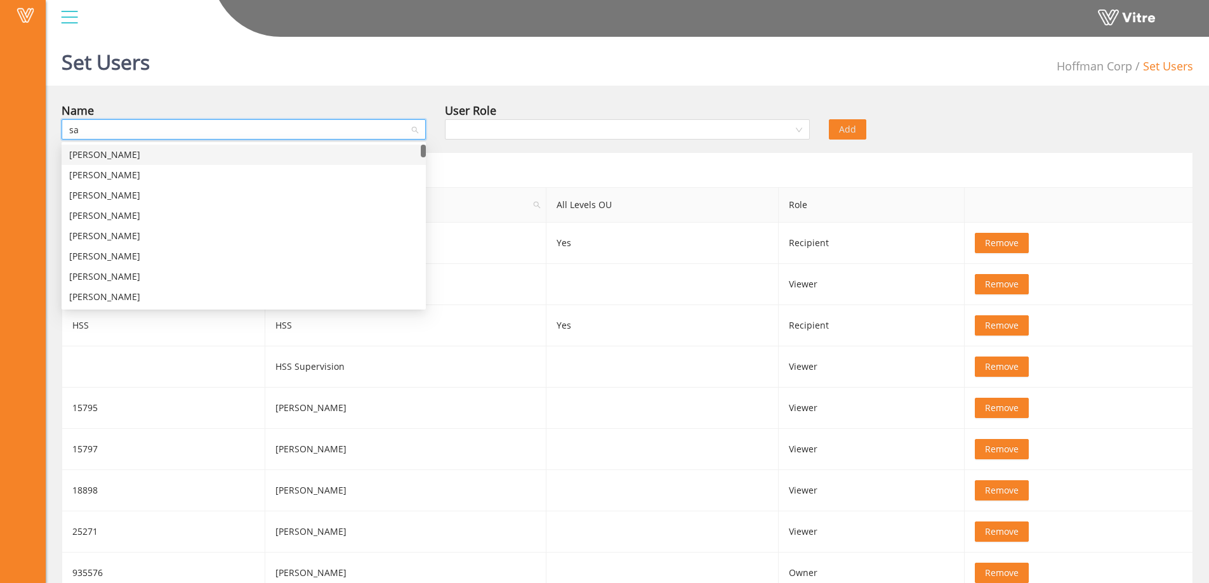
type input "sam"
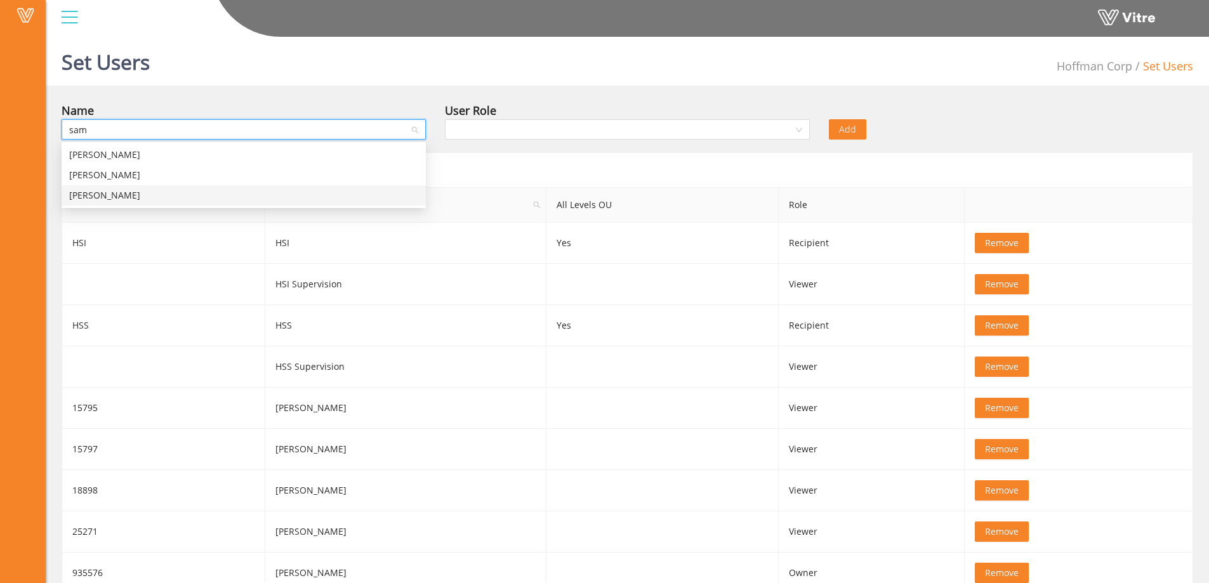
click at [107, 196] on div "Sam Dixson" at bounding box center [243, 195] width 349 height 14
click at [575, 131] on input "search" at bounding box center [622, 129] width 340 height 19
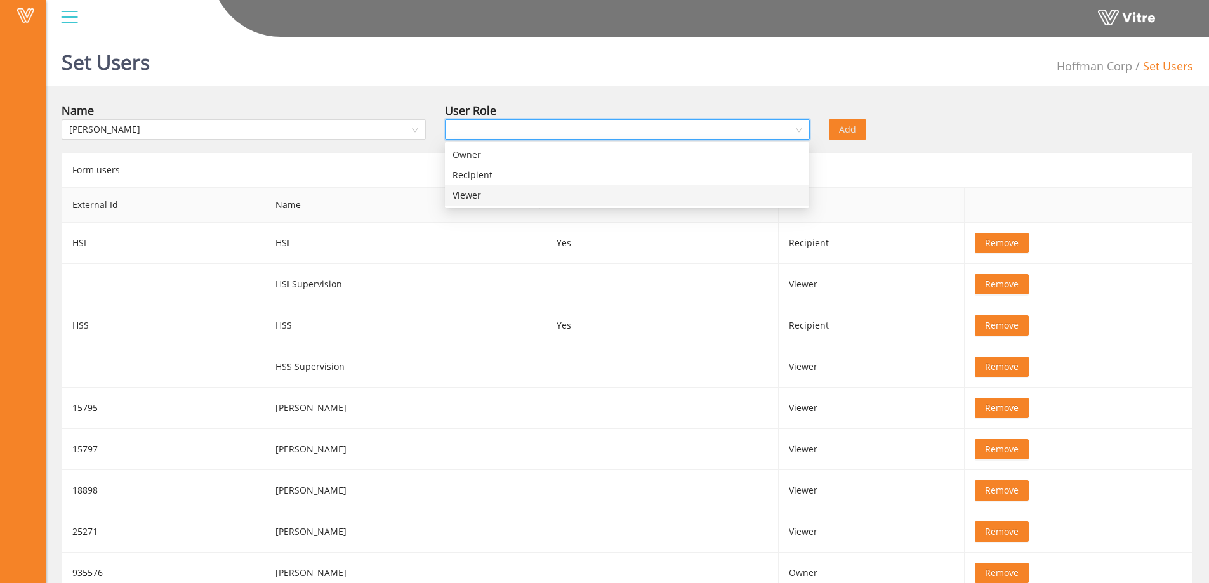
click at [488, 193] on div "Viewer" at bounding box center [626, 195] width 349 height 14
click at [842, 128] on span "Add" at bounding box center [847, 129] width 17 height 14
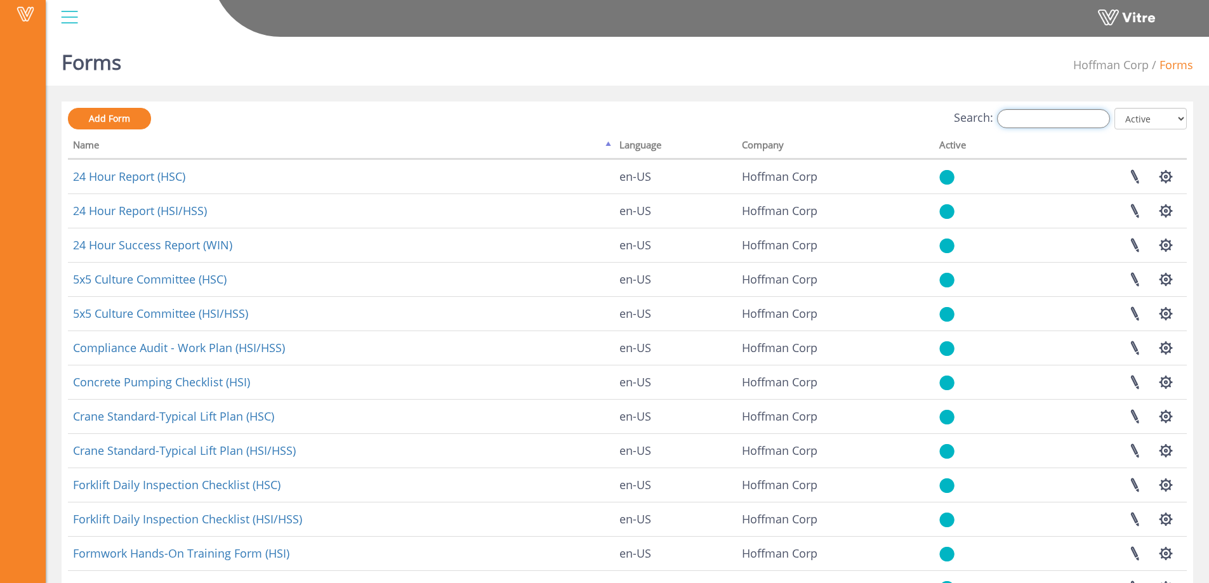
paste input "quarter"
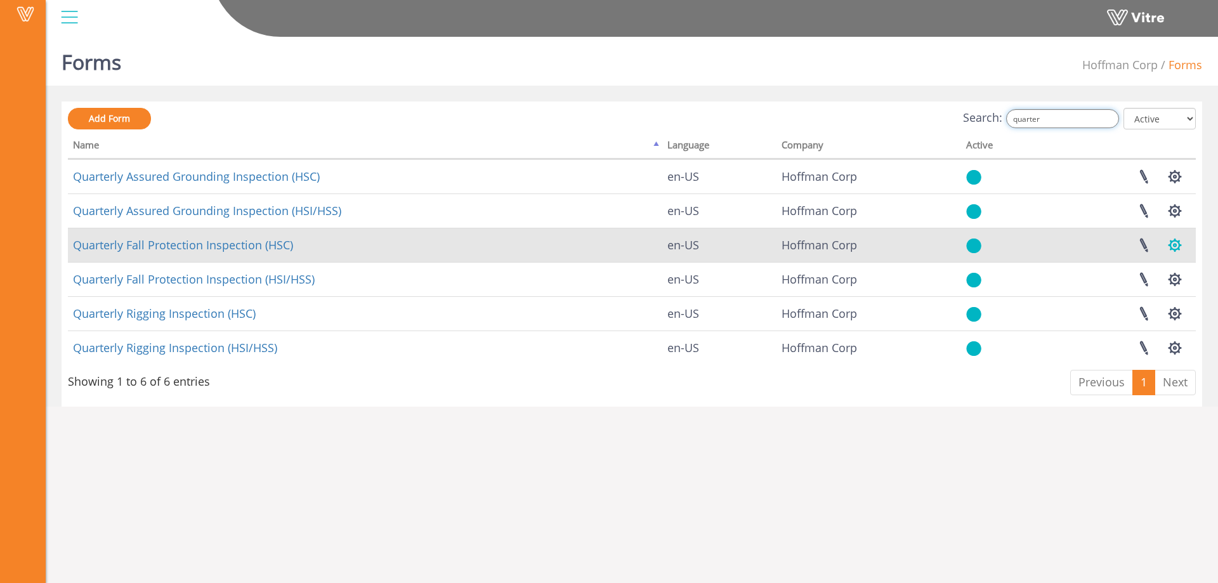
type input "quarter"
click at [1177, 248] on button "button" at bounding box center [1175, 245] width 32 height 34
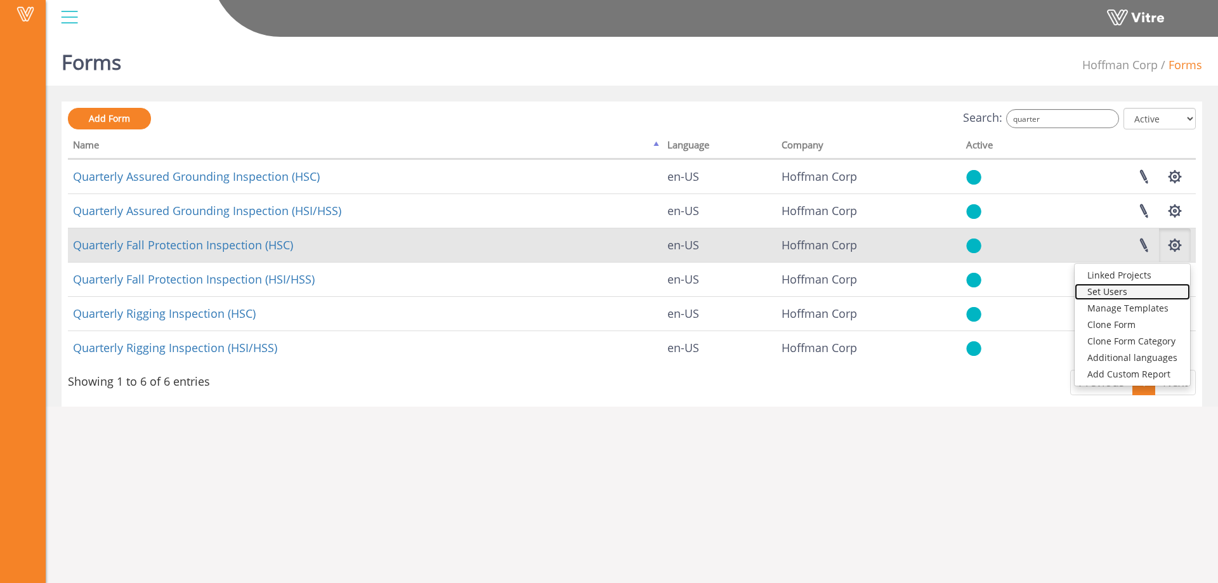
click at [1115, 292] on link "Set Users" at bounding box center [1132, 292] width 115 height 16
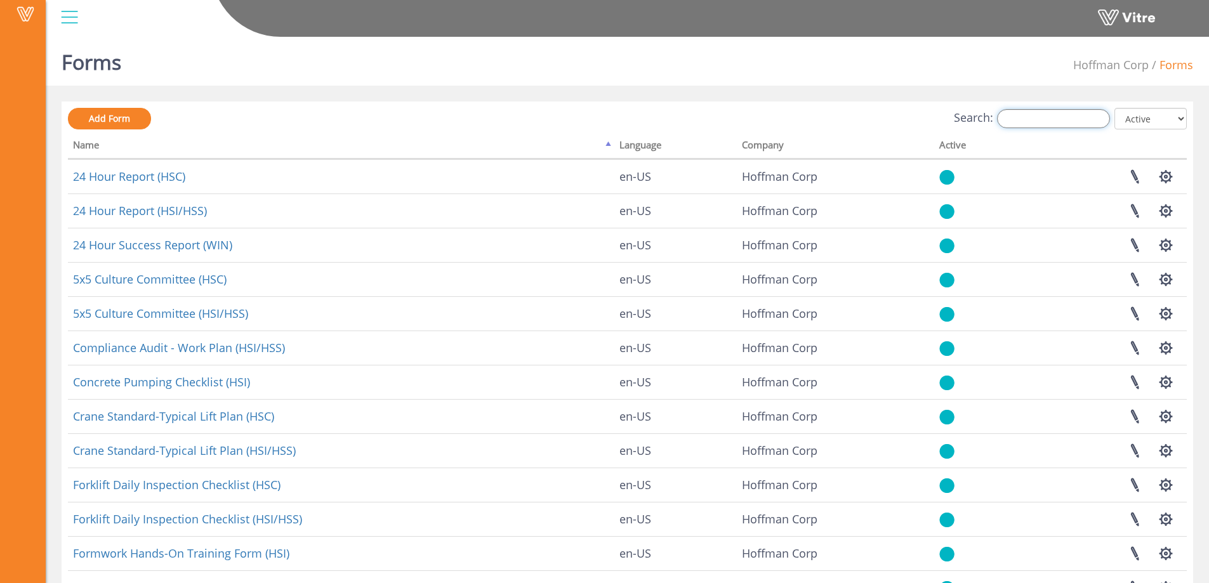
click at [1063, 115] on input "Search:" at bounding box center [1053, 118] width 113 height 19
paste input "quarter"
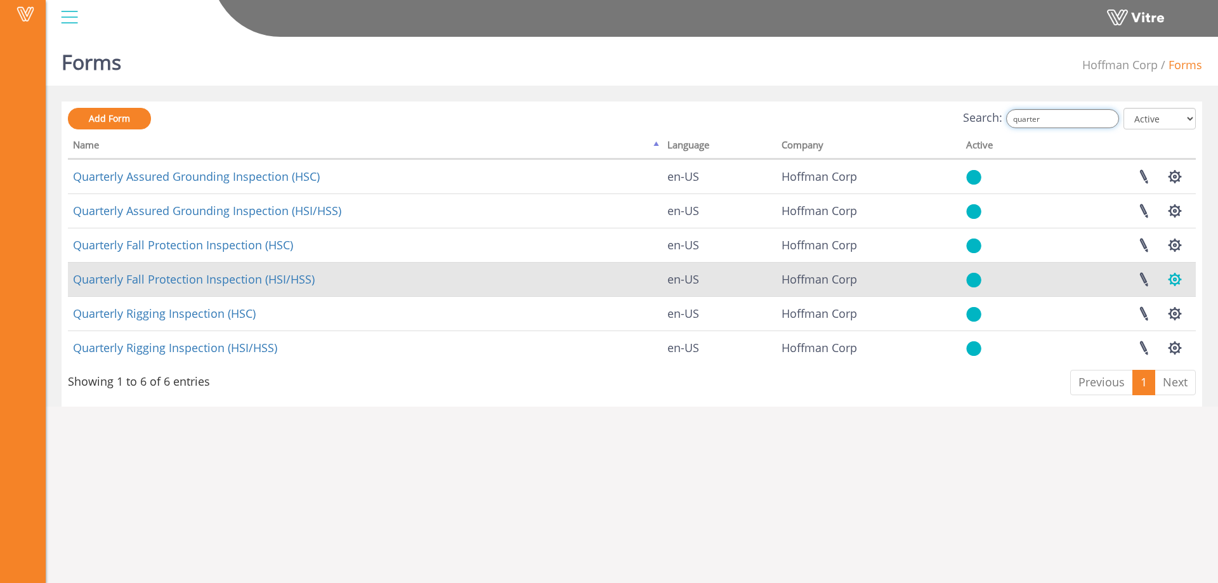
type input "quarter"
click at [1184, 287] on button "button" at bounding box center [1175, 280] width 32 height 34
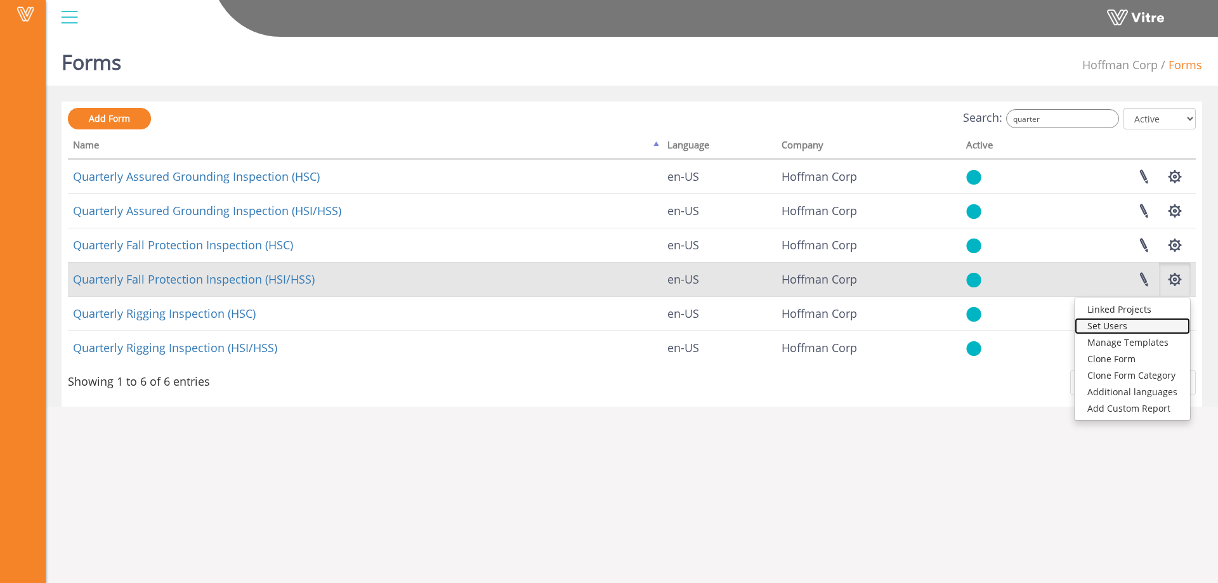
click at [1125, 325] on link "Set Users" at bounding box center [1132, 326] width 115 height 16
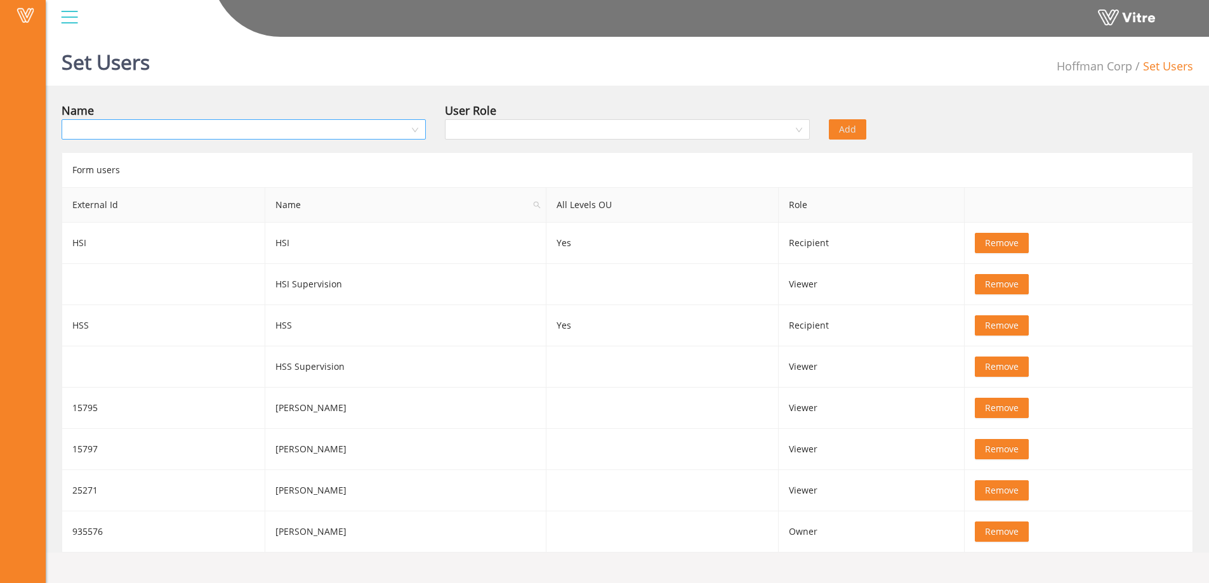
click at [288, 131] on input "search" at bounding box center [239, 129] width 340 height 19
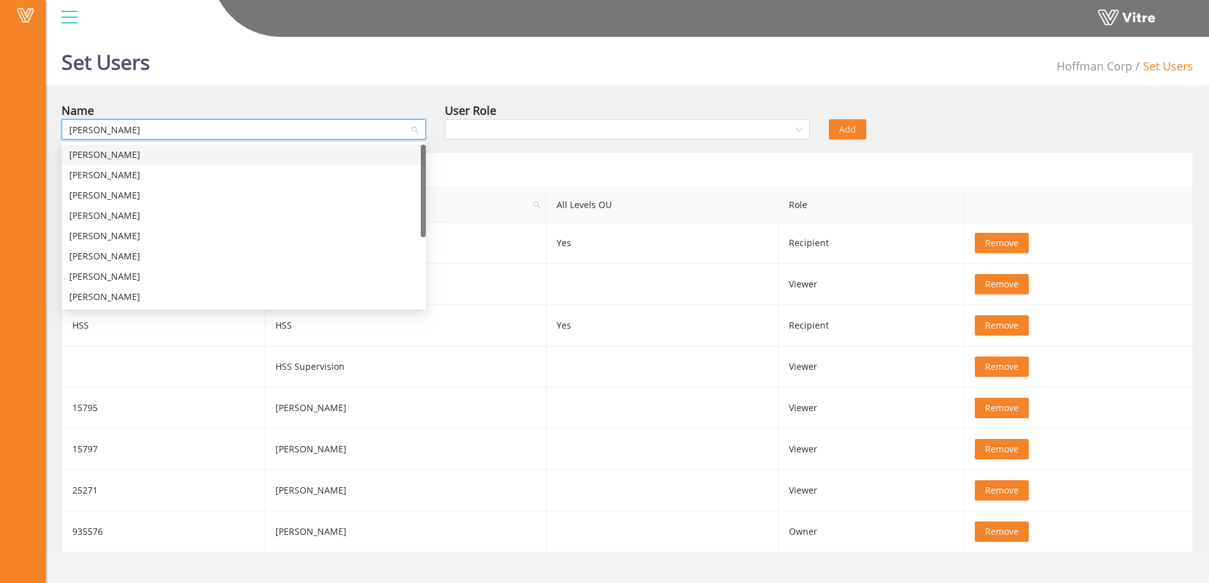
type input "[PERSON_NAME]"
click at [114, 301] on div "[PERSON_NAME]" at bounding box center [243, 297] width 349 height 14
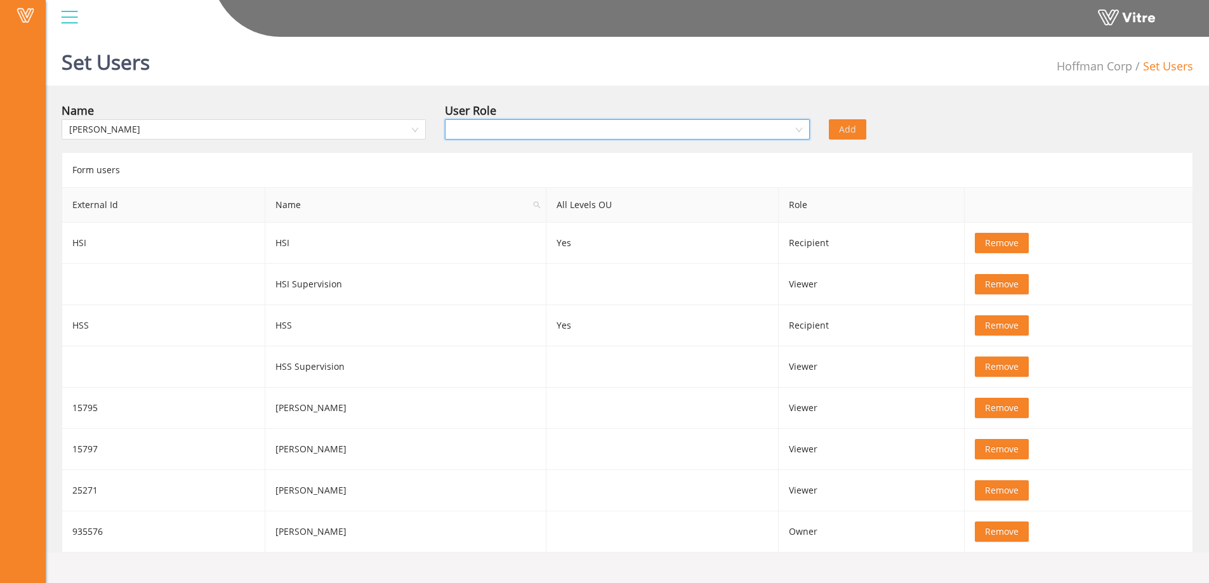
click at [594, 133] on input "search" at bounding box center [622, 129] width 340 height 19
click at [488, 200] on div "Viewer" at bounding box center [626, 195] width 349 height 14
click at [840, 132] on span "Add" at bounding box center [847, 129] width 17 height 14
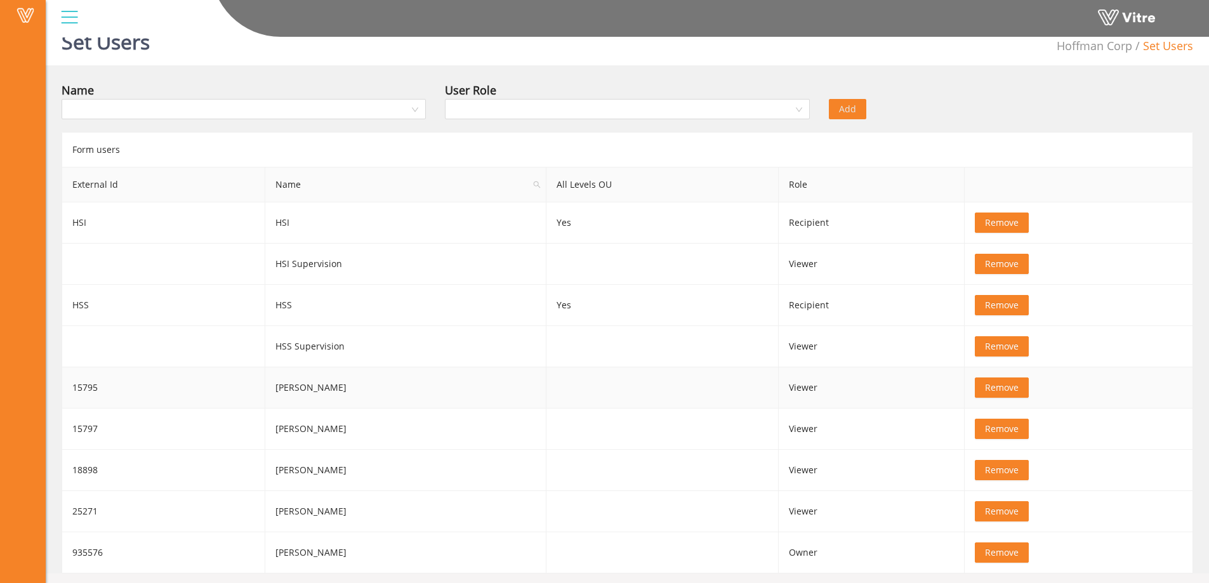
scroll to position [32, 0]
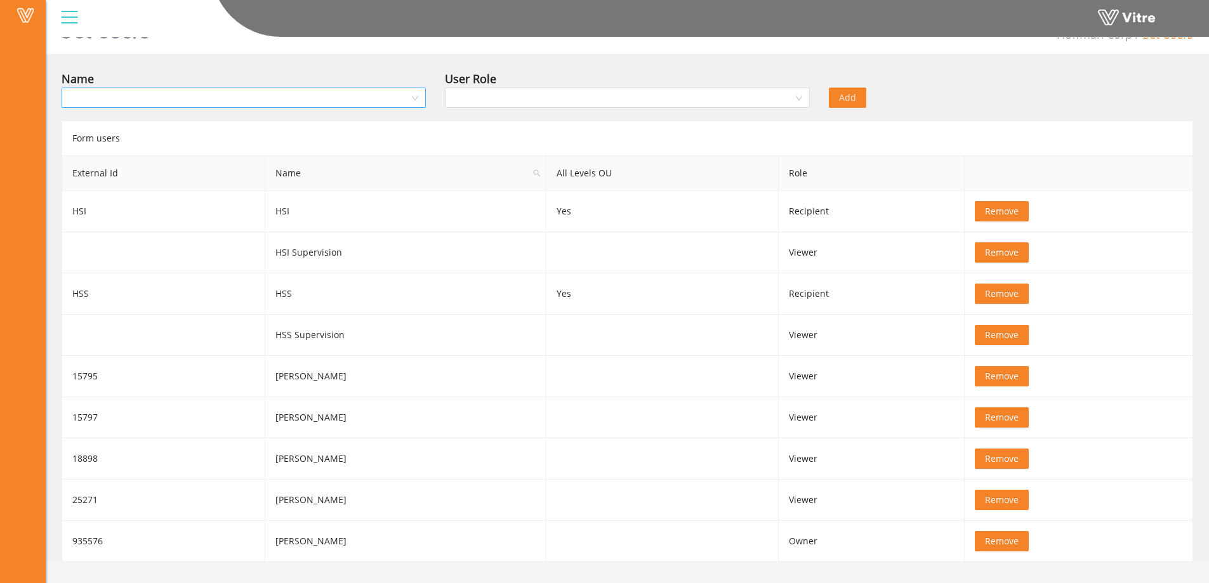
click at [196, 101] on input "search" at bounding box center [239, 97] width 340 height 19
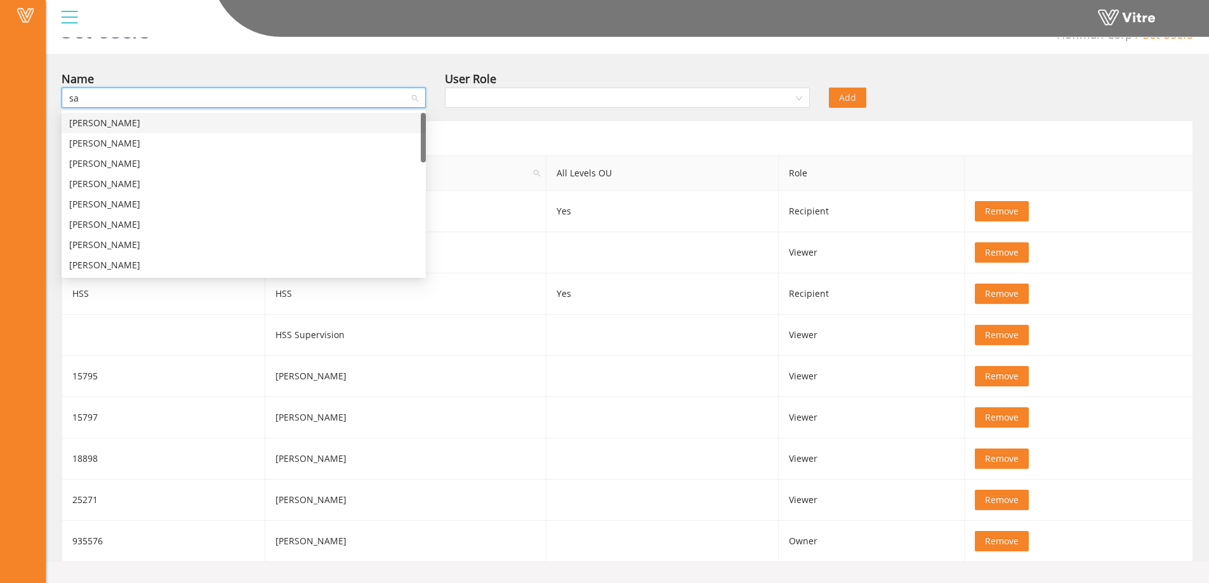
type input "sam"
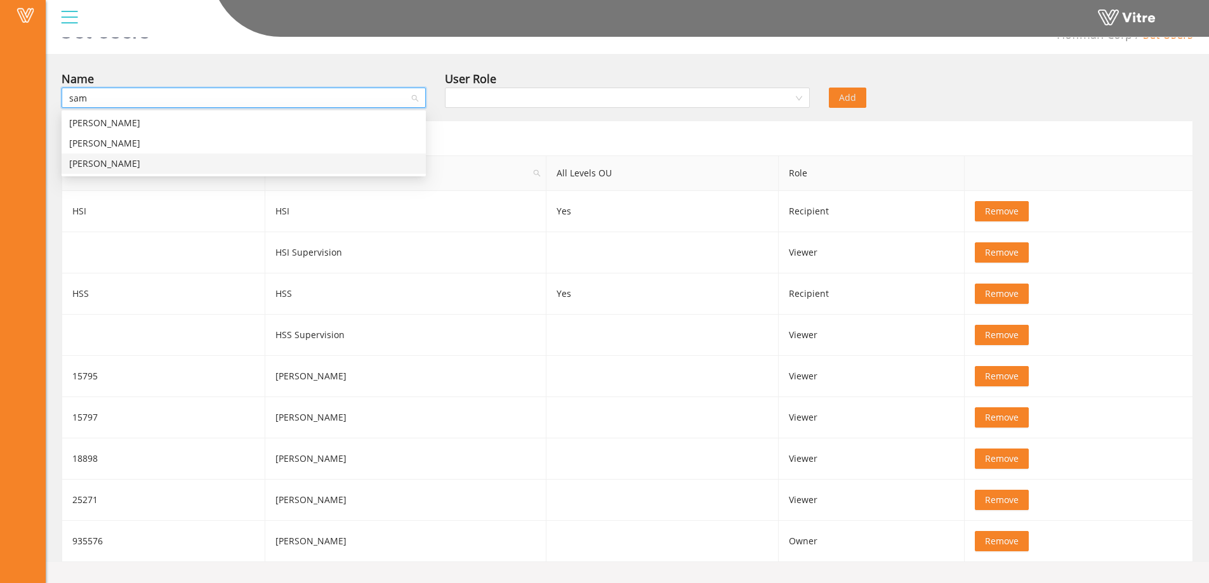
click at [129, 163] on div "Sam Dixson" at bounding box center [243, 164] width 349 height 14
click at [539, 95] on input "search" at bounding box center [622, 97] width 340 height 19
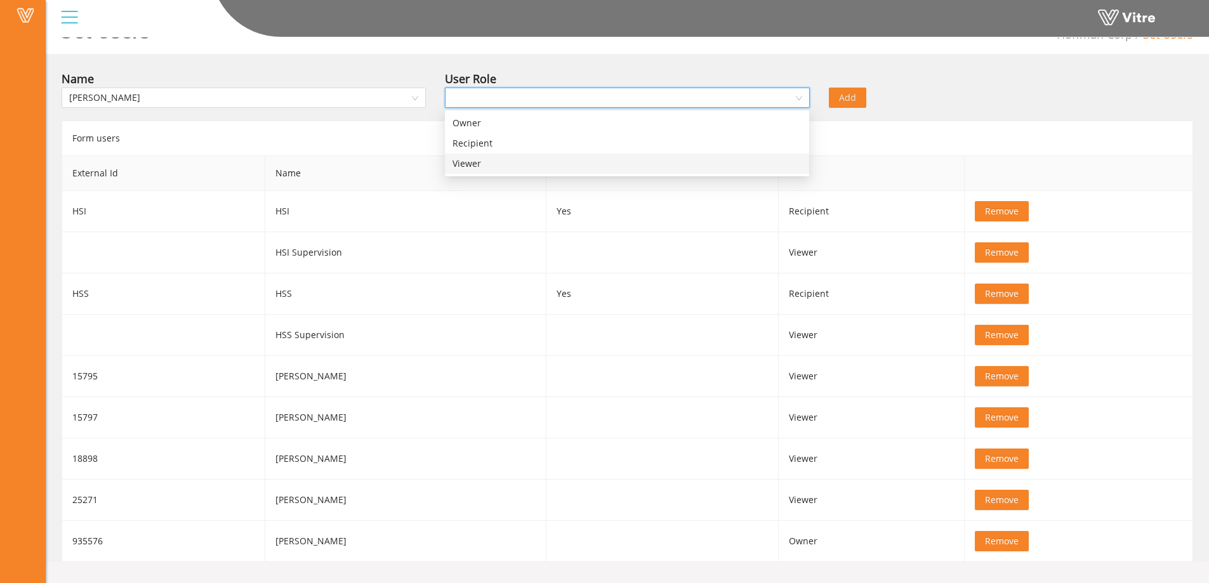
click at [479, 165] on div "Viewer" at bounding box center [626, 164] width 349 height 14
click at [848, 103] on span "Add" at bounding box center [847, 98] width 17 height 14
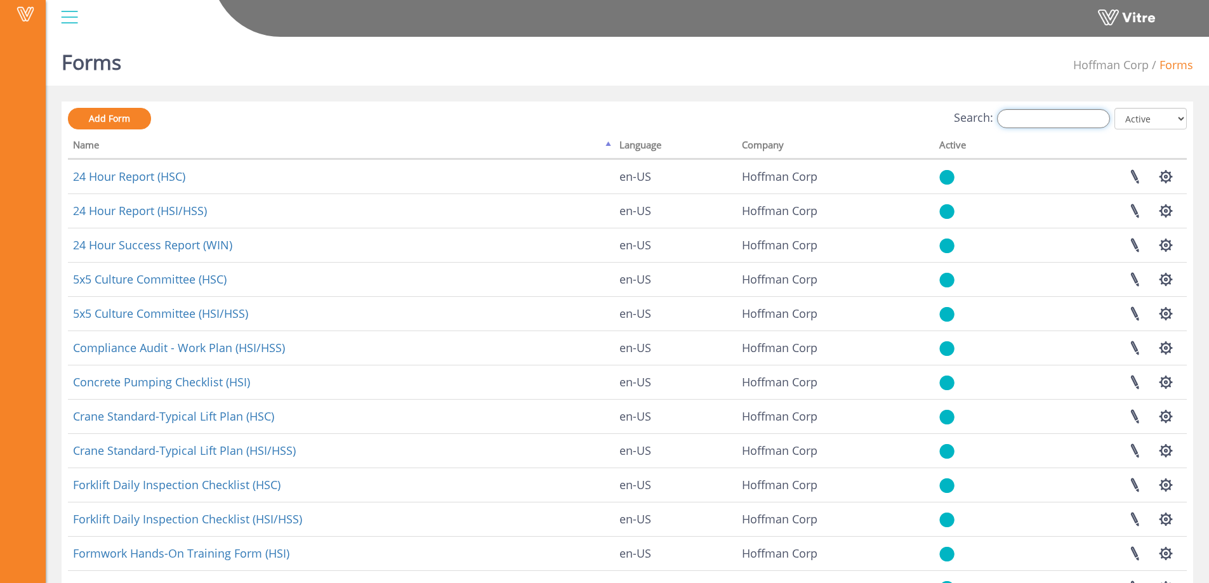
paste input "quarter"
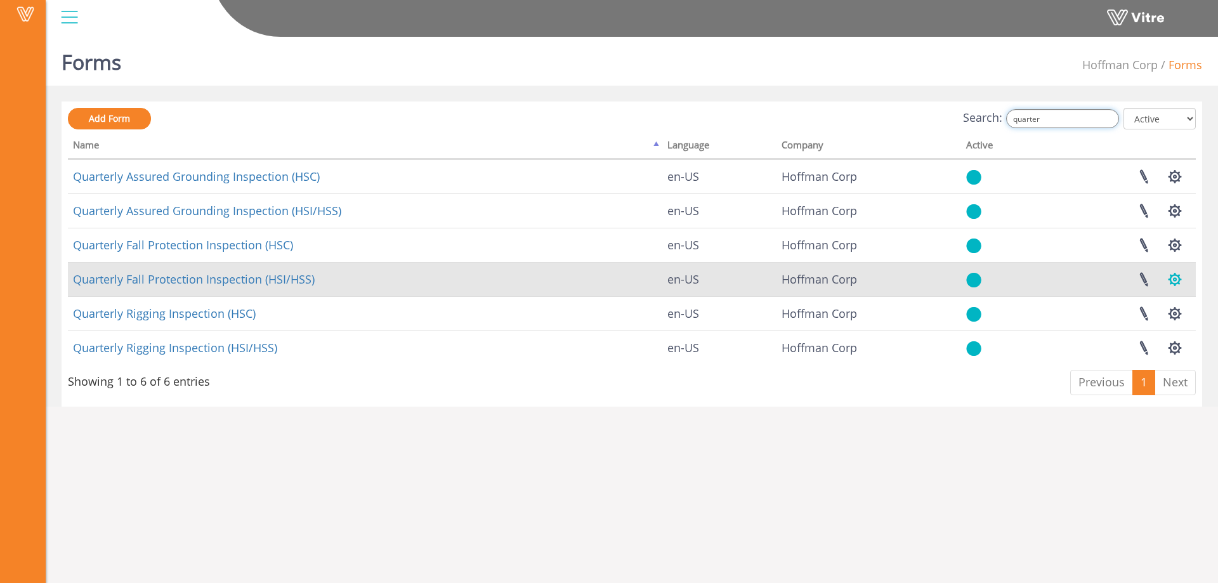
type input "quarter"
click at [1177, 275] on button "button" at bounding box center [1175, 280] width 32 height 34
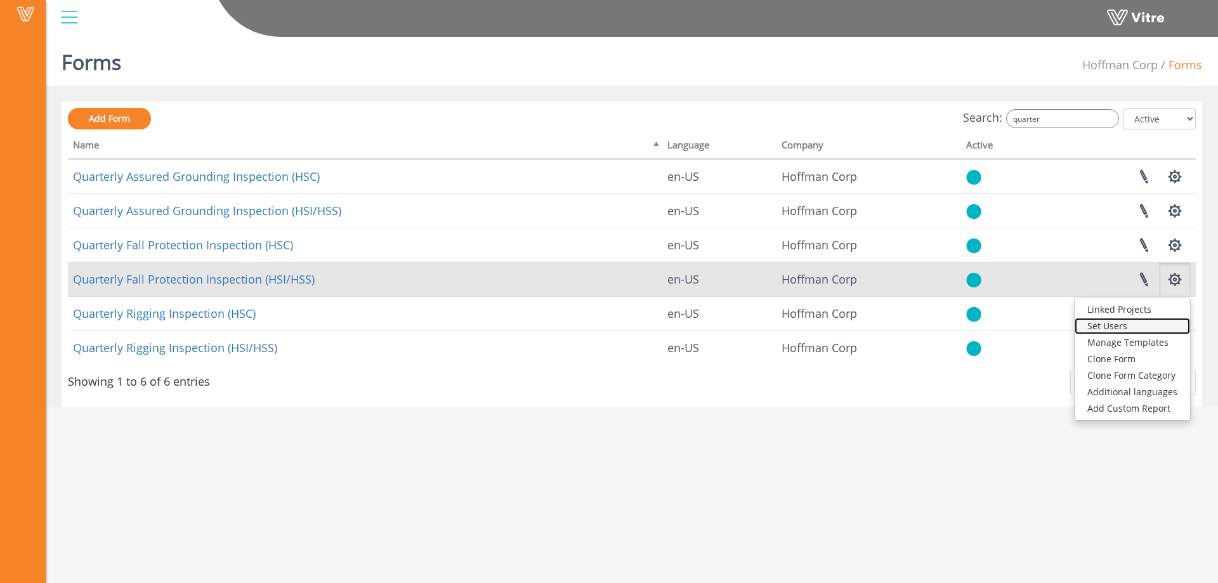
click at [1123, 324] on link "Set Users" at bounding box center [1132, 326] width 115 height 16
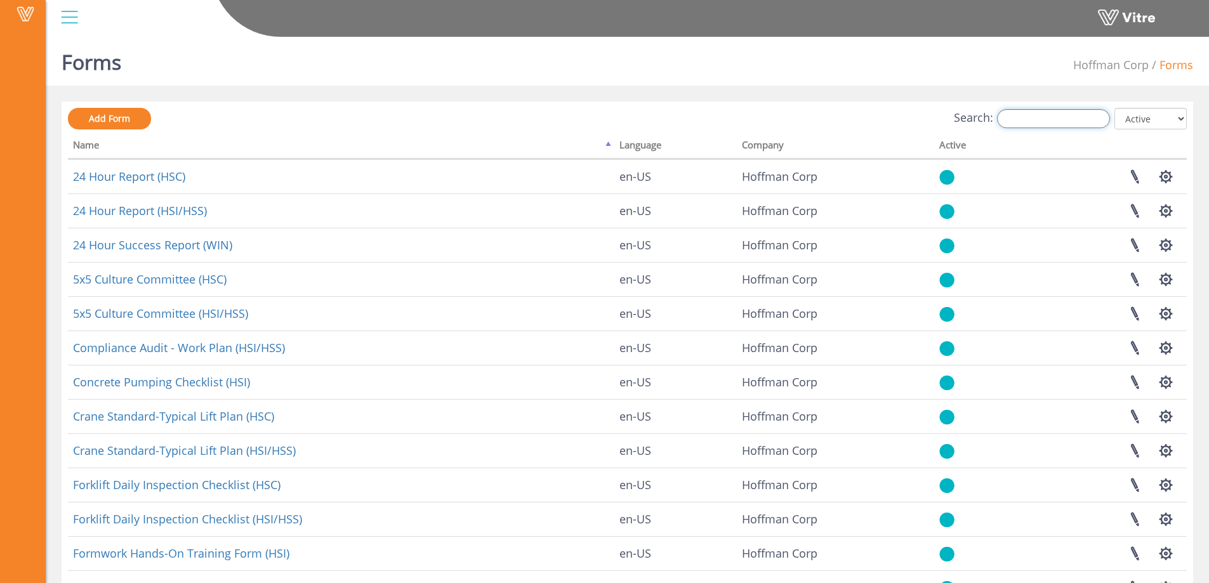
paste input "quarter"
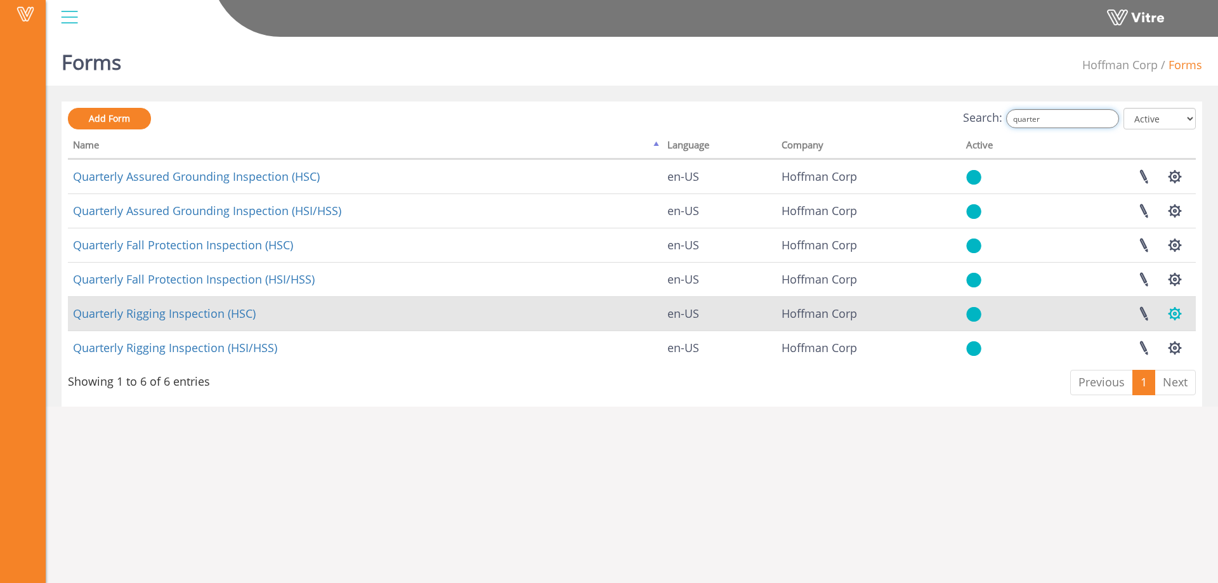
type input "quarter"
click at [1175, 311] on button "button" at bounding box center [1175, 314] width 32 height 34
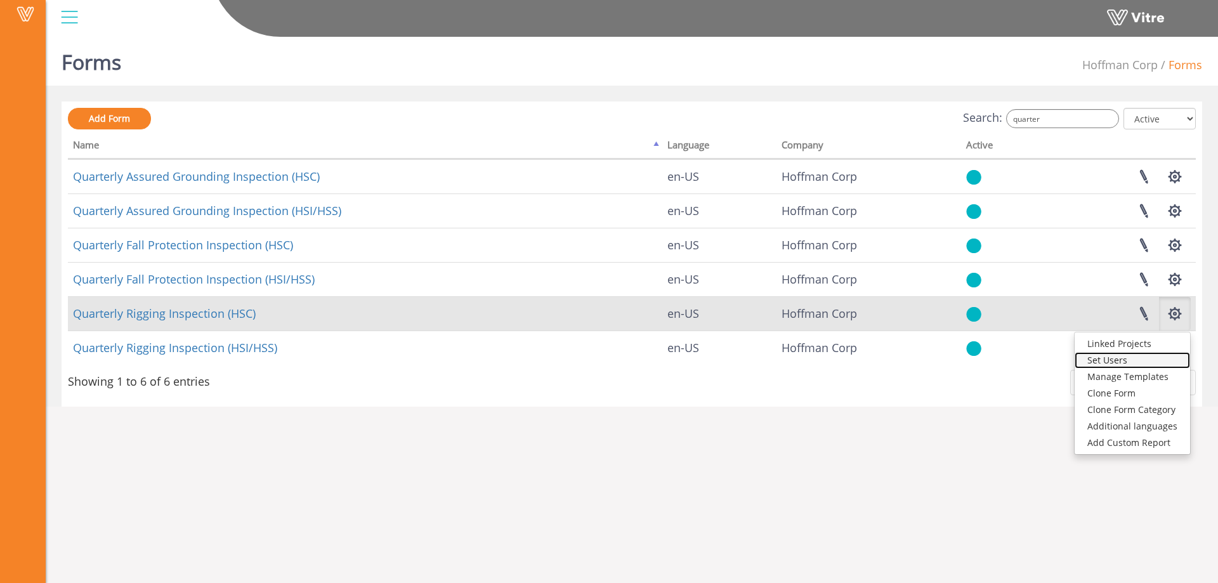
click at [1123, 358] on link "Set Users" at bounding box center [1132, 360] width 115 height 16
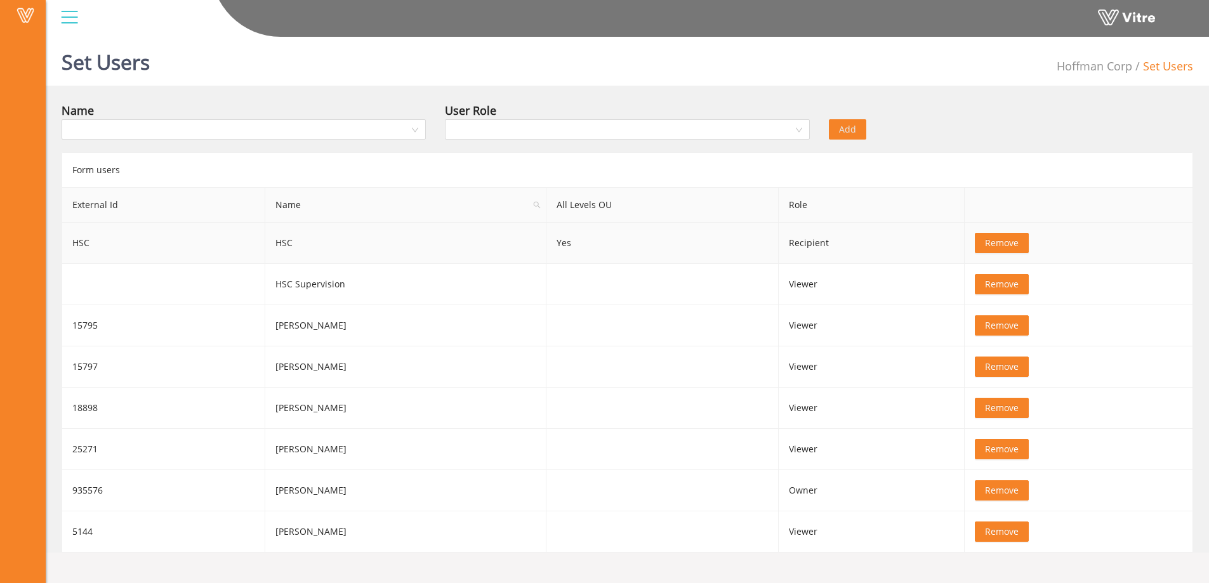
scroll to position [32, 0]
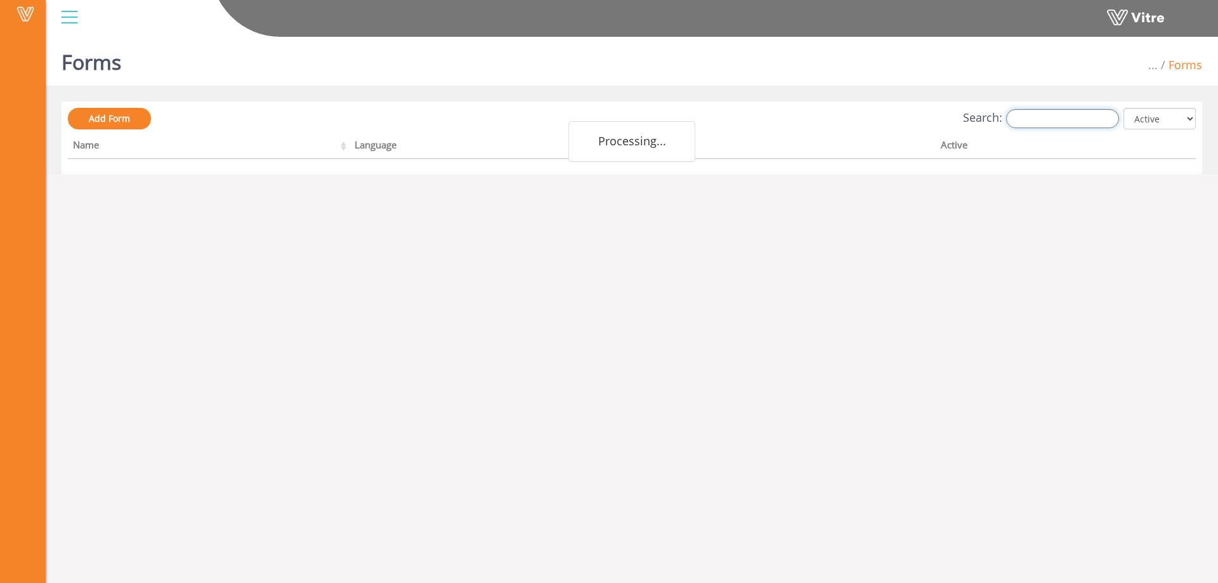
click at [1068, 119] on input "Search:" at bounding box center [1062, 118] width 113 height 19
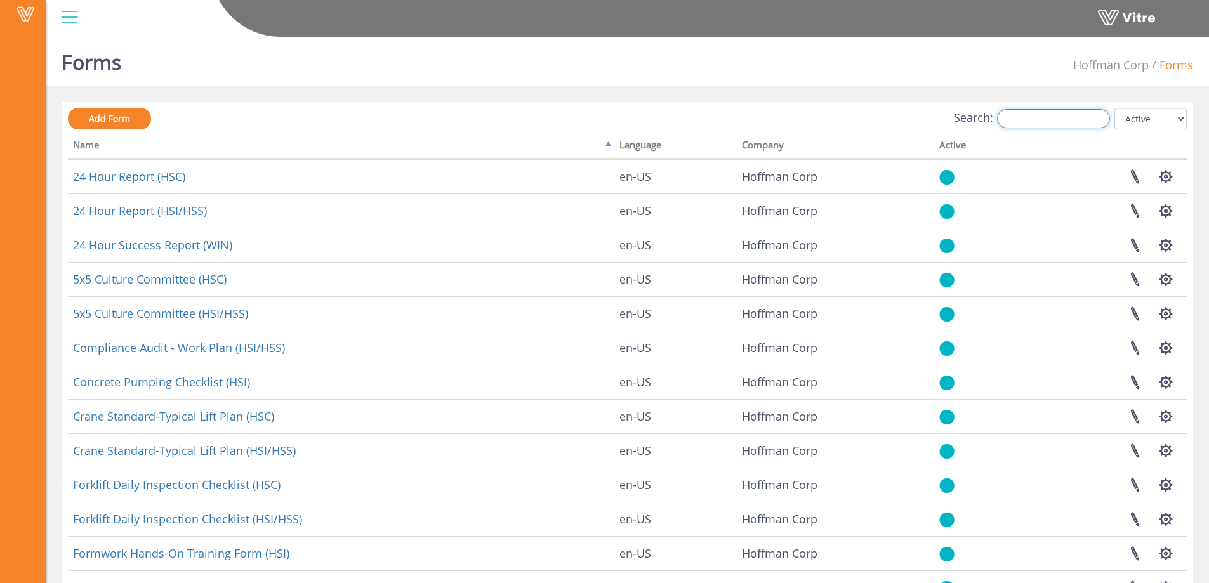
paste input "quarter"
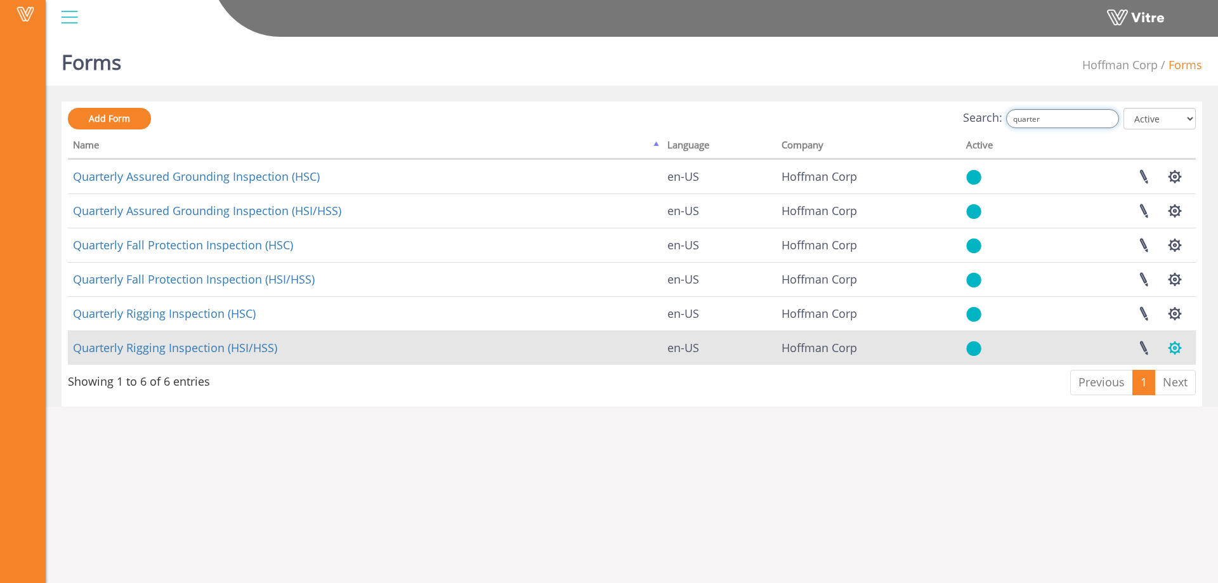
type input "quarter"
click at [1180, 343] on button "button" at bounding box center [1175, 348] width 32 height 34
click at [1120, 396] on link "Set Users" at bounding box center [1132, 394] width 115 height 16
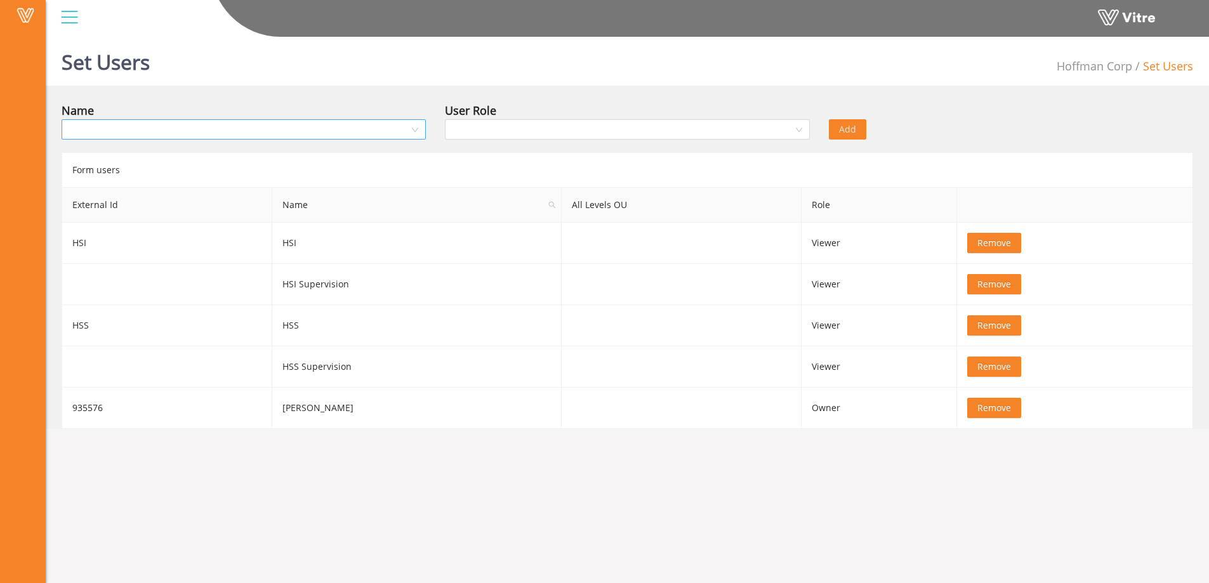
click at [167, 132] on input "search" at bounding box center [239, 129] width 340 height 19
type input "rock"
click at [148, 148] on div "[PERSON_NAME]" at bounding box center [243, 155] width 349 height 14
click at [484, 128] on input "search" at bounding box center [622, 129] width 340 height 19
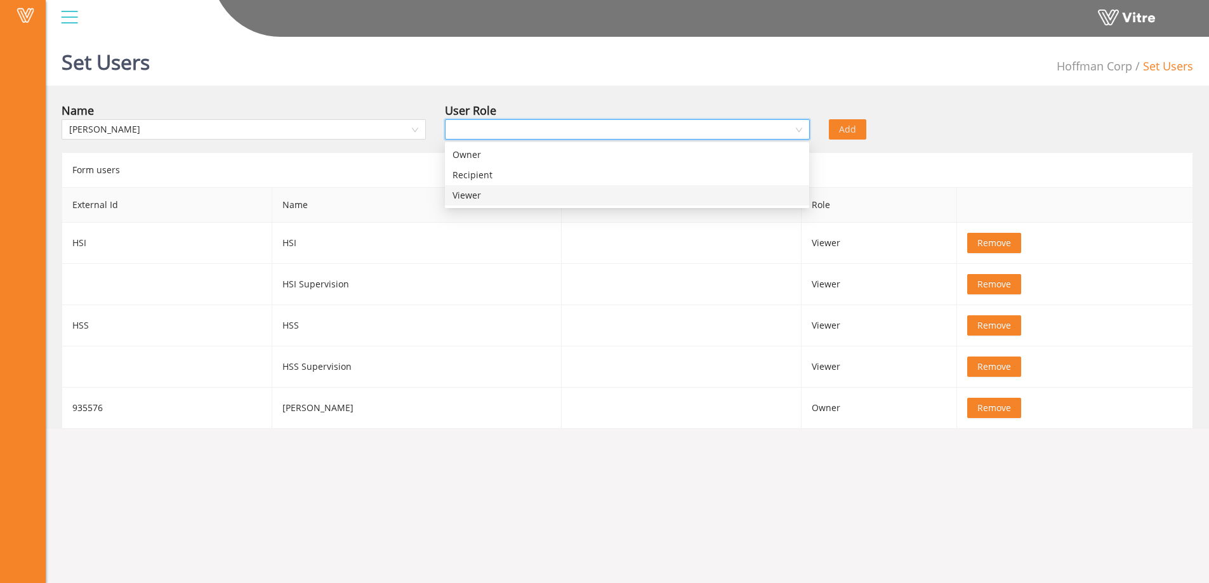
click at [474, 192] on div "Viewer" at bounding box center [626, 195] width 349 height 14
click at [830, 131] on button "Add" at bounding box center [847, 129] width 37 height 20
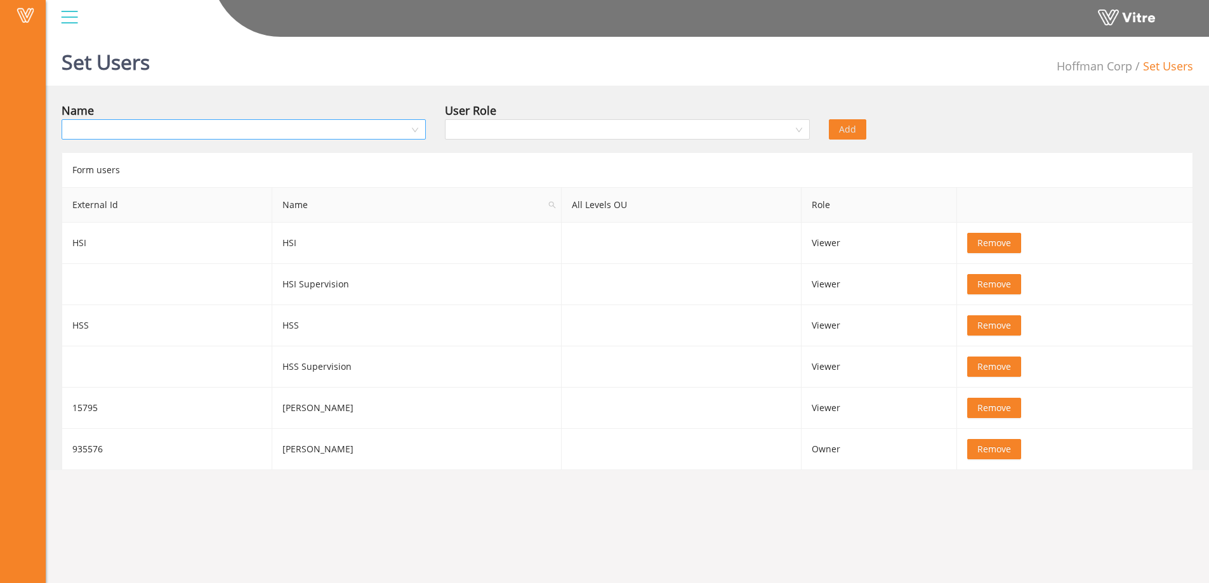
click at [203, 129] on input "search" at bounding box center [239, 129] width 340 height 19
type input "[DEMOGRAPHIC_DATA]"
click at [131, 154] on div "[PERSON_NAME]" at bounding box center [243, 155] width 349 height 14
click at [531, 128] on input "search" at bounding box center [622, 129] width 340 height 19
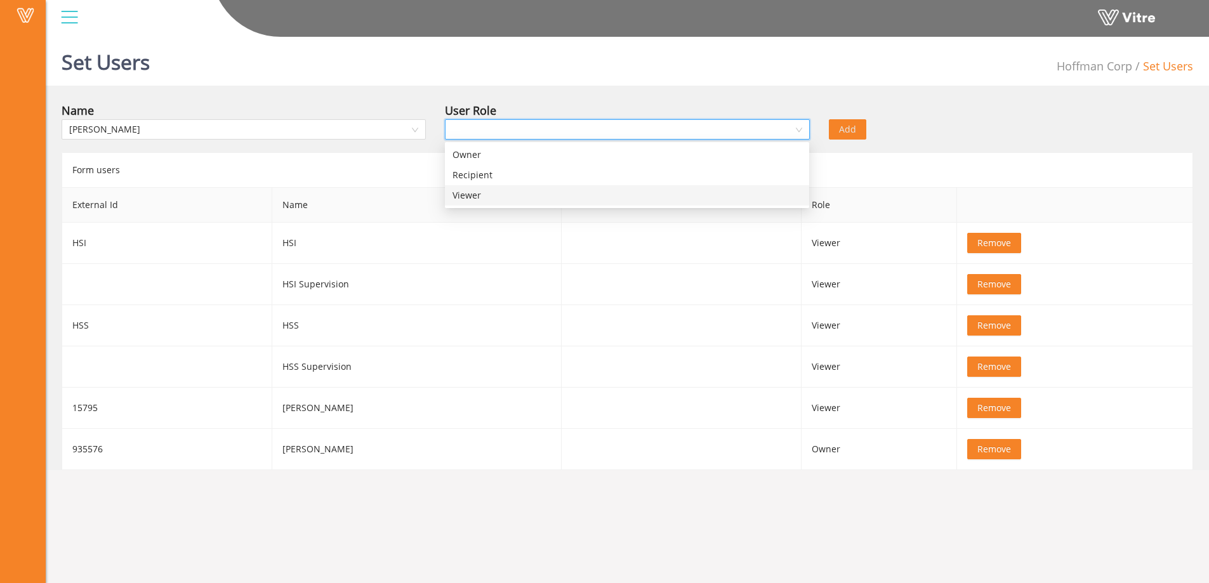
click at [471, 197] on div "Viewer" at bounding box center [626, 195] width 349 height 14
click at [865, 130] on button "Add" at bounding box center [847, 129] width 37 height 20
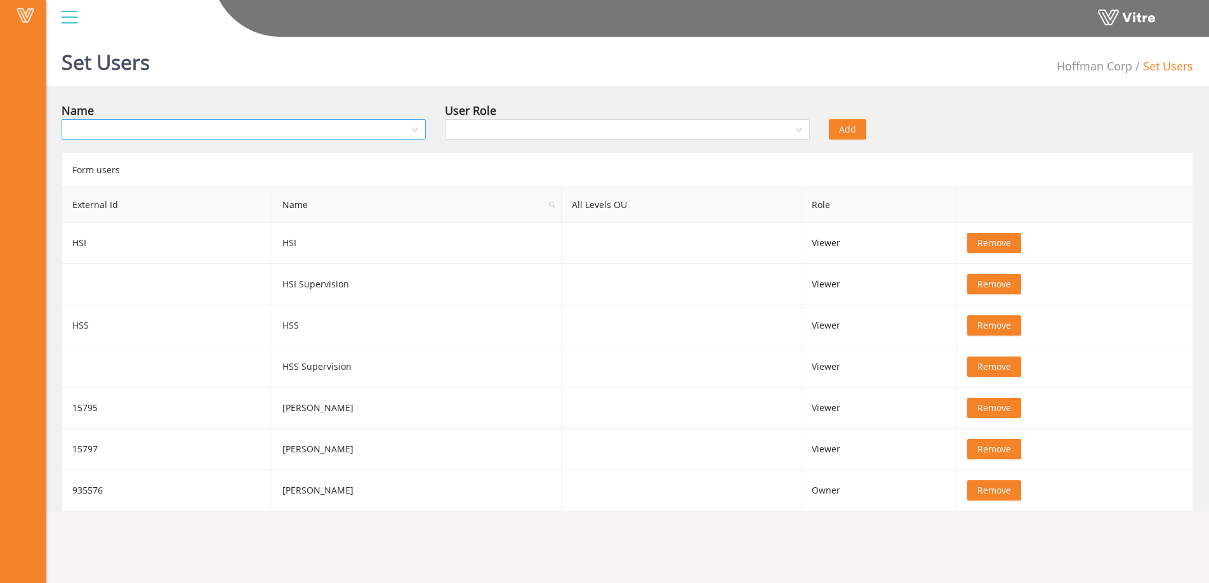
click at [206, 131] on input "search" at bounding box center [239, 129] width 340 height 19
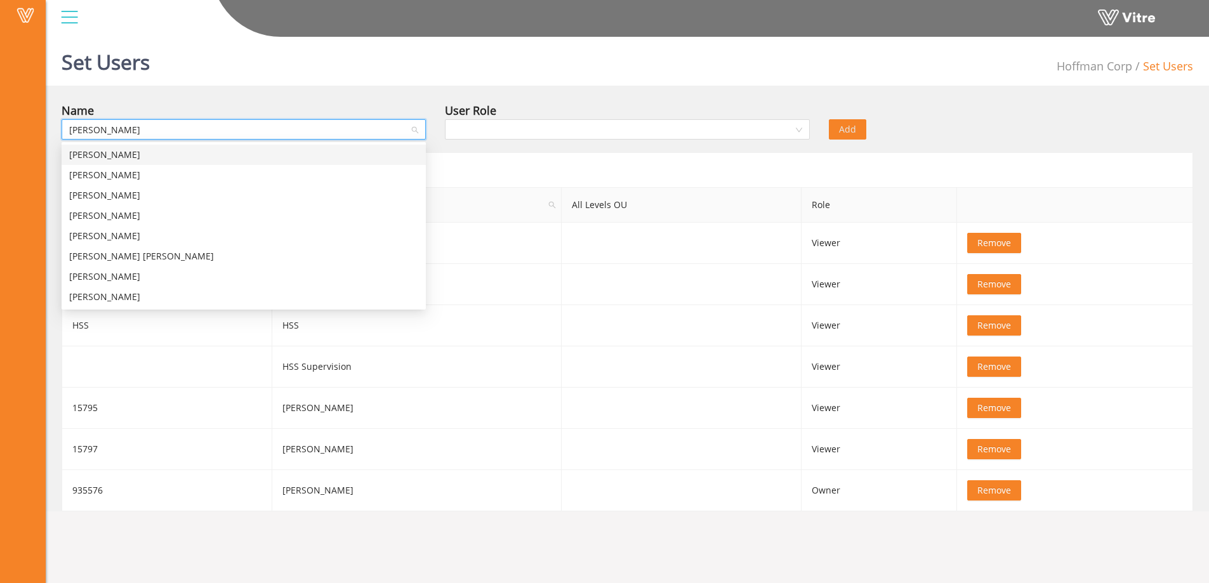
type input "[PERSON_NAME]"
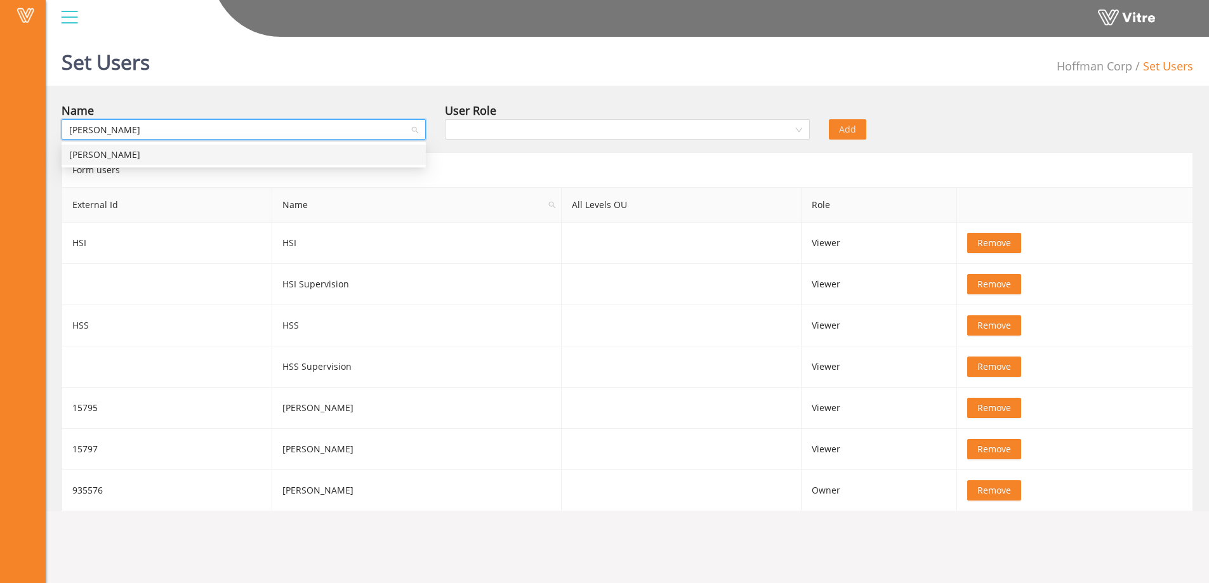
click at [154, 151] on div "[PERSON_NAME]" at bounding box center [243, 155] width 349 height 14
click at [527, 126] on input "search" at bounding box center [622, 129] width 340 height 19
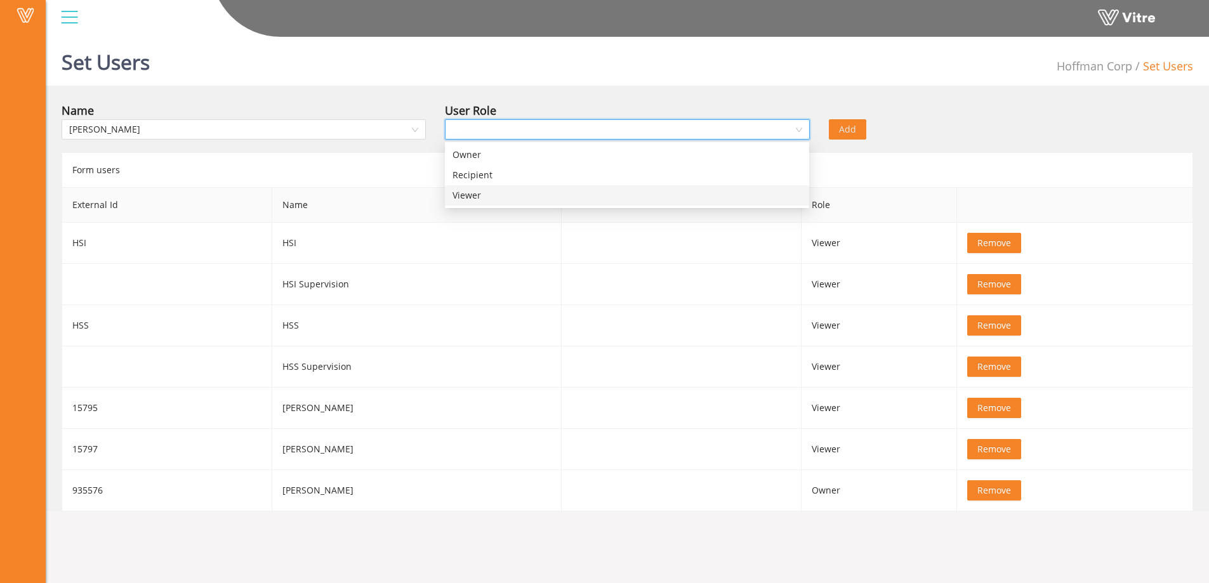
click at [490, 198] on div "Viewer" at bounding box center [626, 195] width 349 height 14
click at [842, 133] on span "Add" at bounding box center [847, 129] width 17 height 14
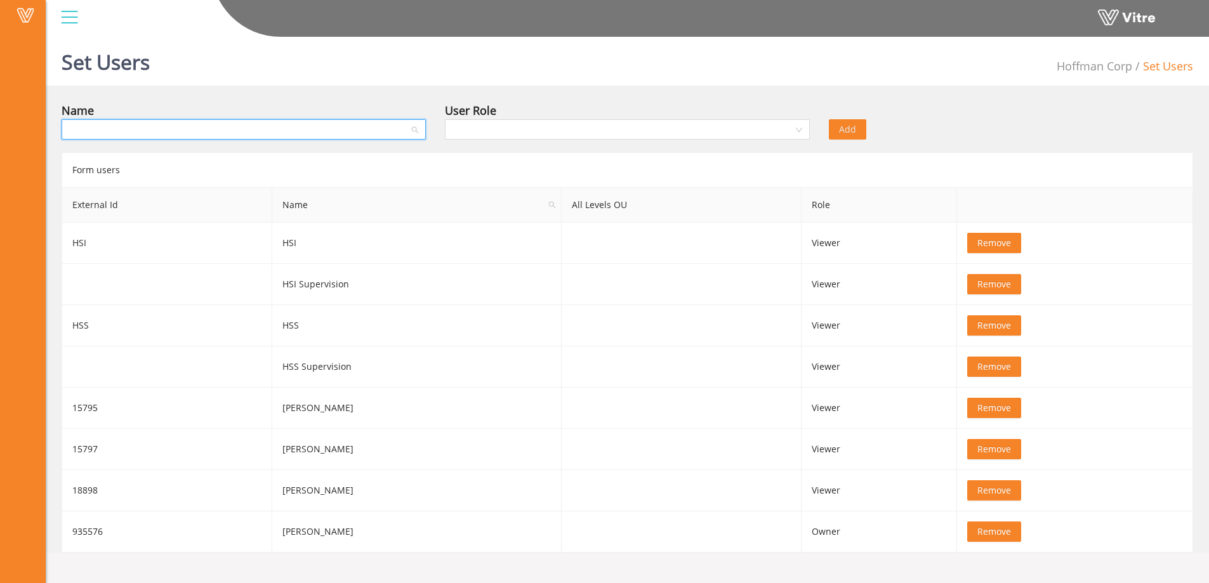
click at [275, 133] on input "search" at bounding box center [239, 129] width 340 height 19
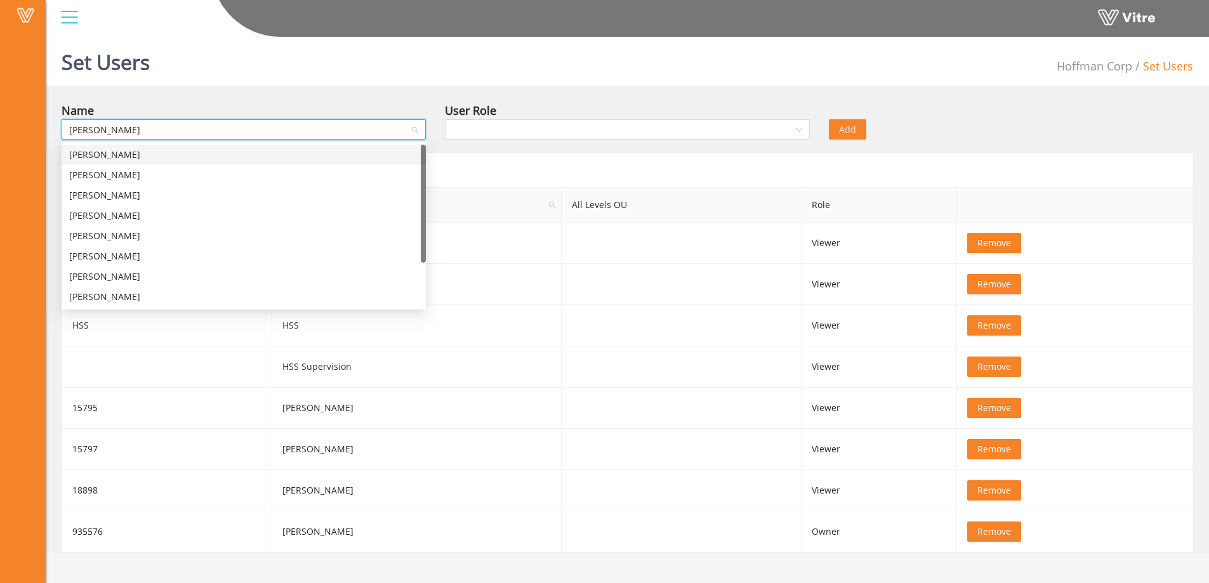
type input "[PERSON_NAME]"
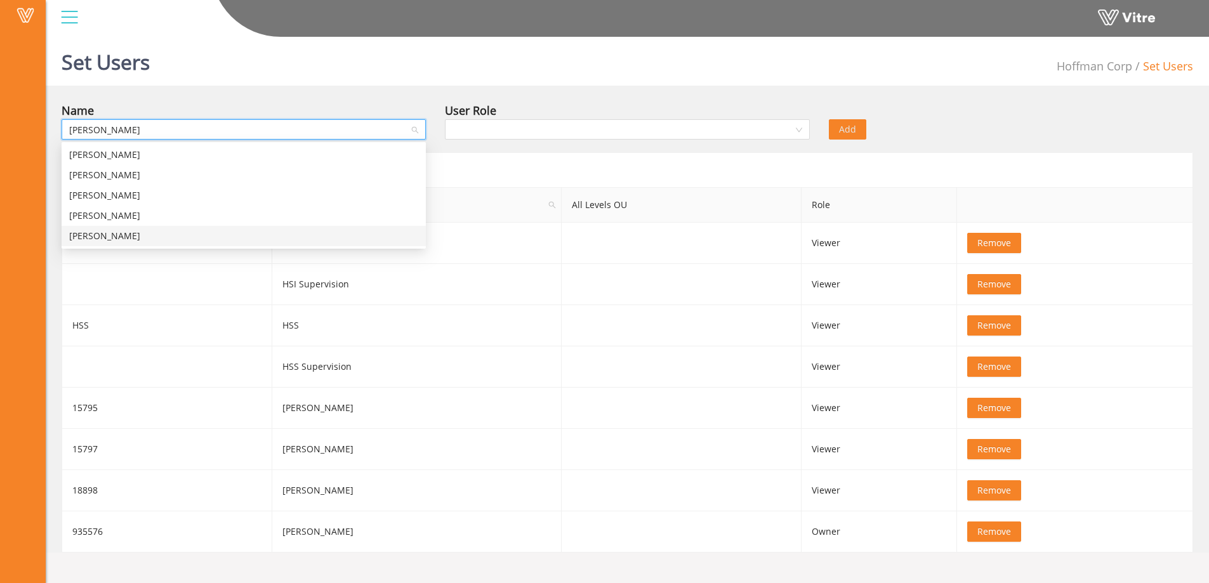
click at [114, 239] on div "[PERSON_NAME]" at bounding box center [243, 236] width 349 height 14
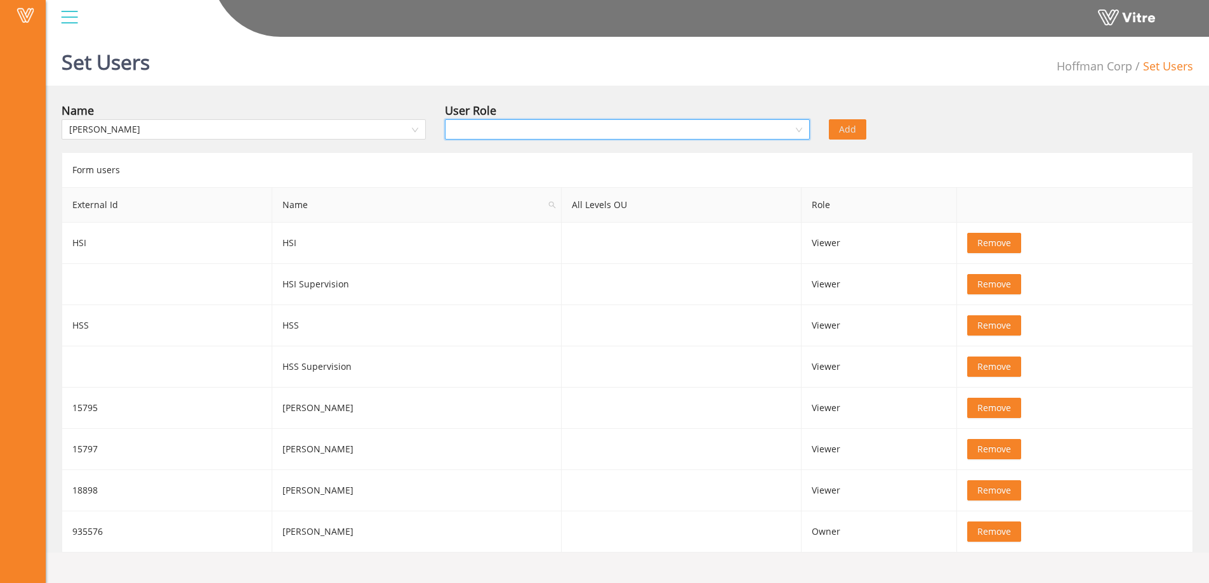
click at [593, 135] on input "search" at bounding box center [622, 129] width 340 height 19
click at [480, 193] on div "Viewer" at bounding box center [626, 195] width 349 height 14
click at [848, 133] on span "Add" at bounding box center [847, 129] width 17 height 14
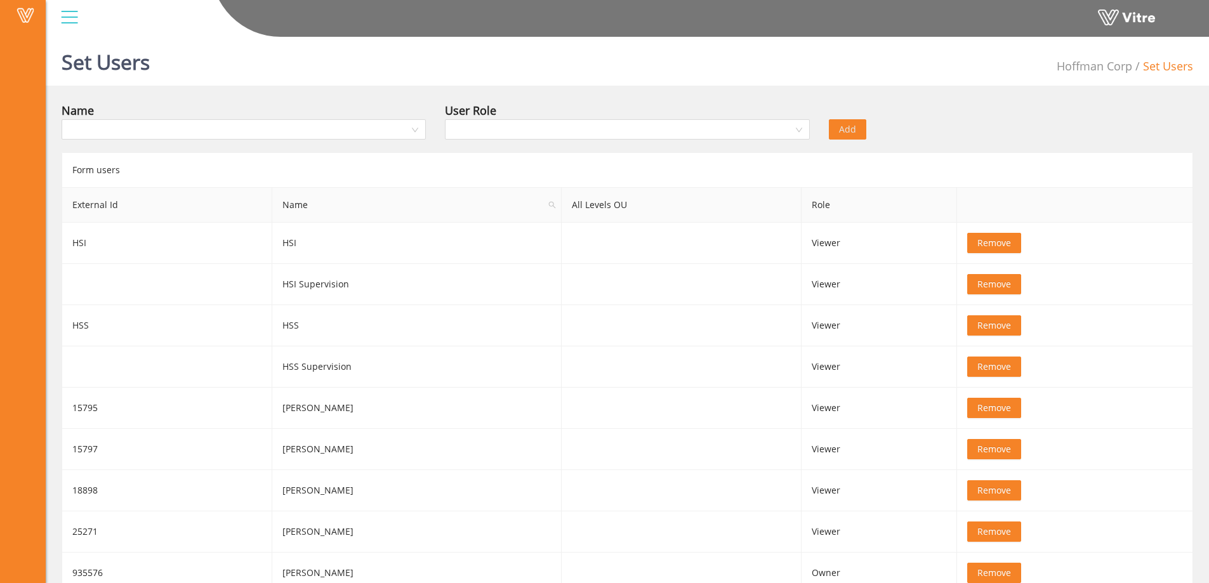
scroll to position [32, 0]
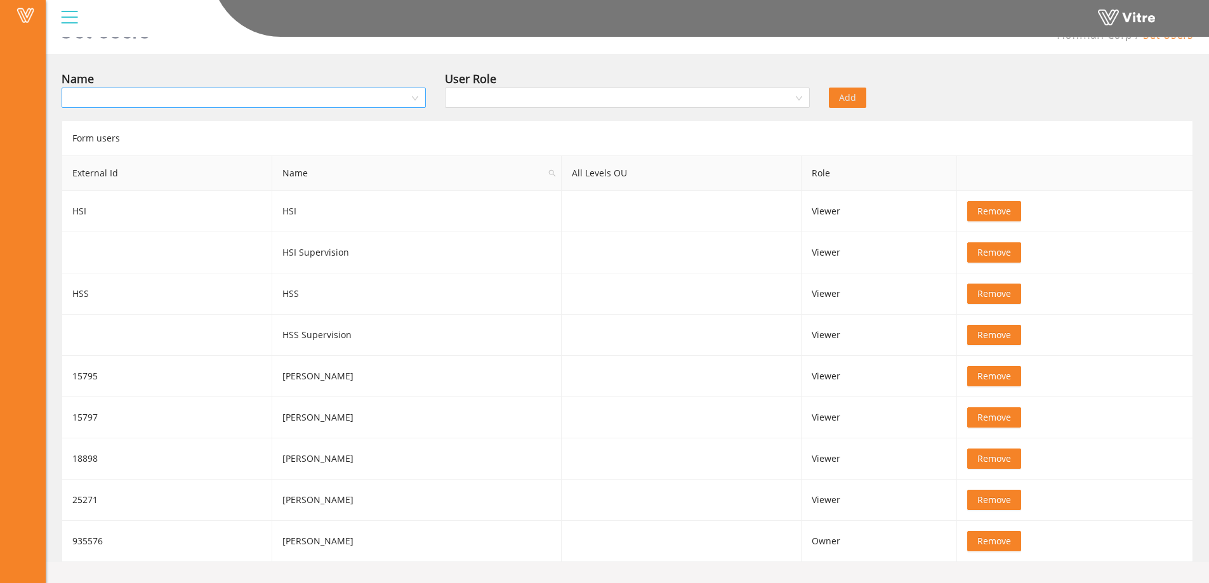
click at [288, 103] on input "search" at bounding box center [239, 97] width 340 height 19
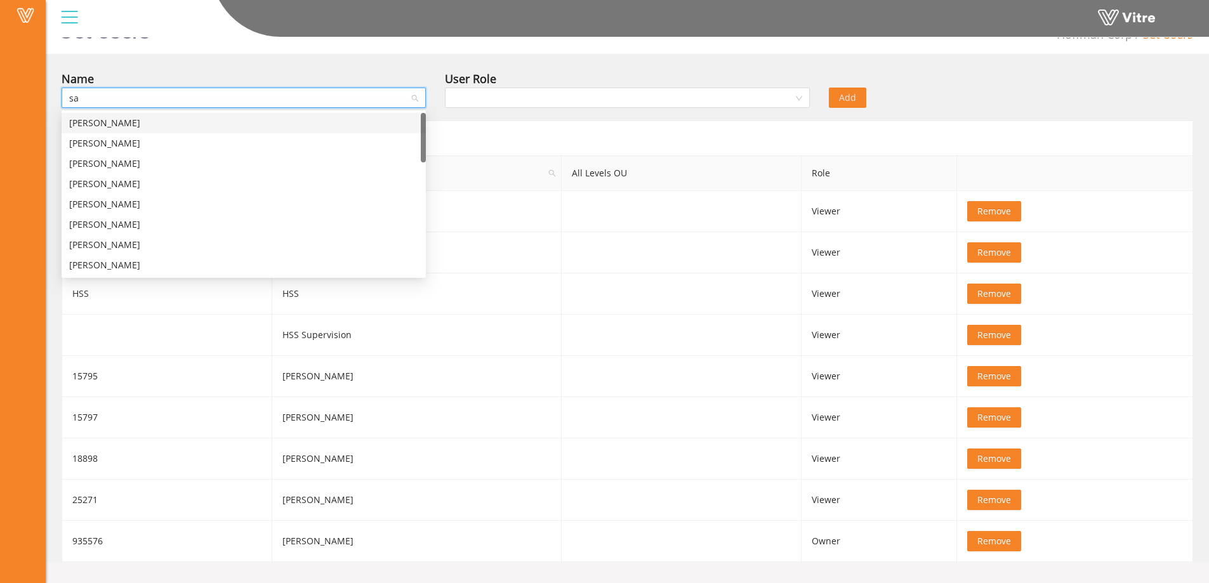
type input "sam"
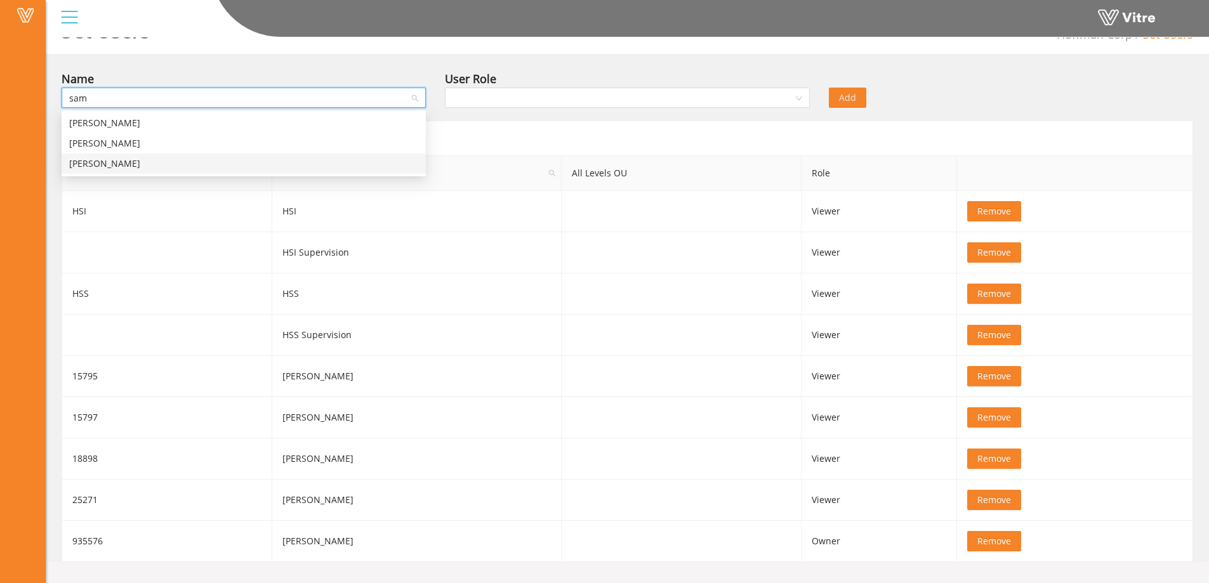
click at [112, 162] on div "[PERSON_NAME]" at bounding box center [243, 164] width 349 height 14
click at [584, 92] on input "search" at bounding box center [622, 97] width 340 height 19
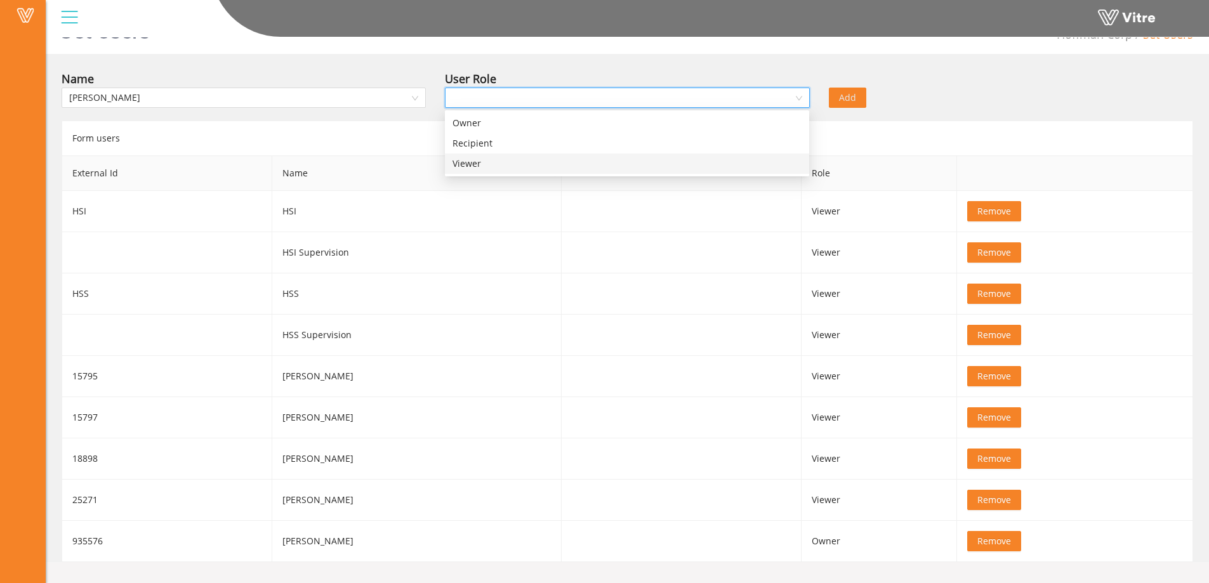
click at [473, 162] on div "Viewer" at bounding box center [626, 164] width 349 height 14
click at [839, 101] on span "Add" at bounding box center [847, 98] width 17 height 14
